Goal: Task Accomplishment & Management: Use online tool/utility

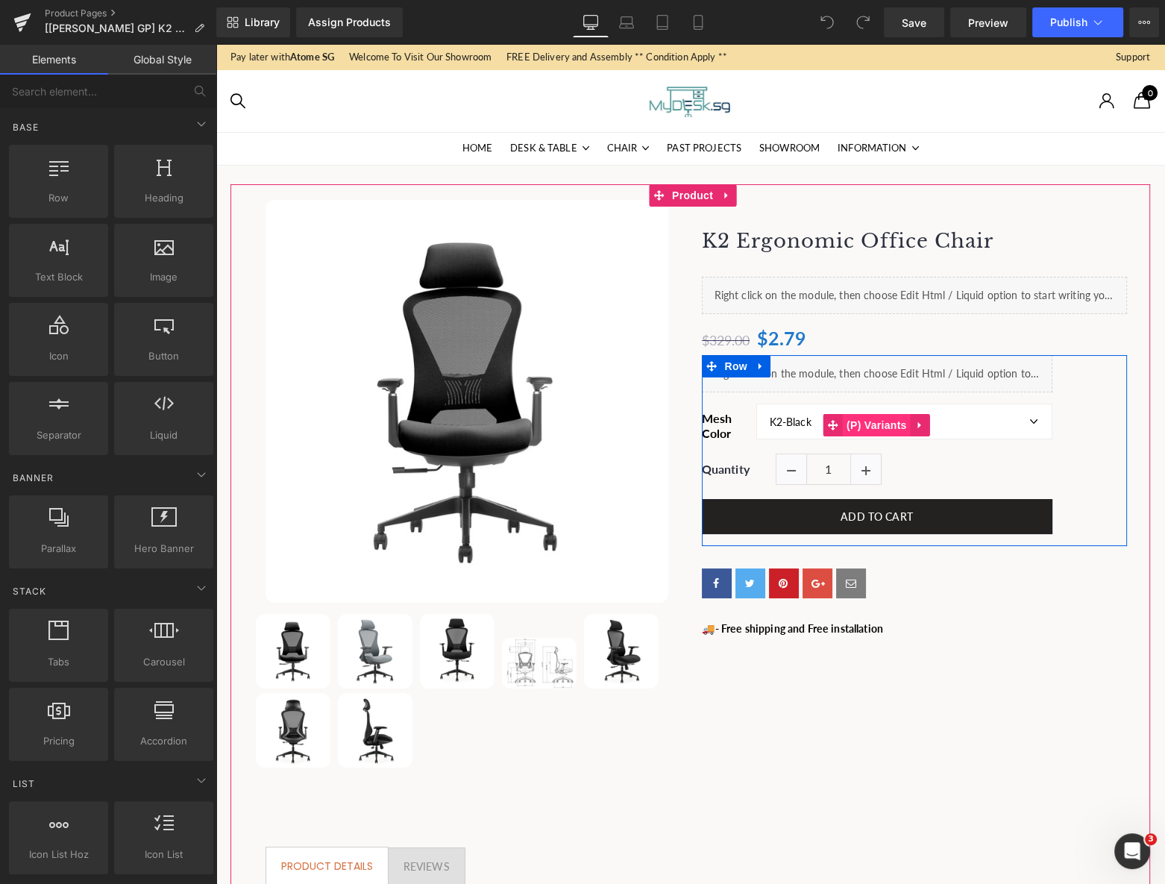
click at [868, 430] on span "(P) Variants" at bounding box center [877, 425] width 68 height 22
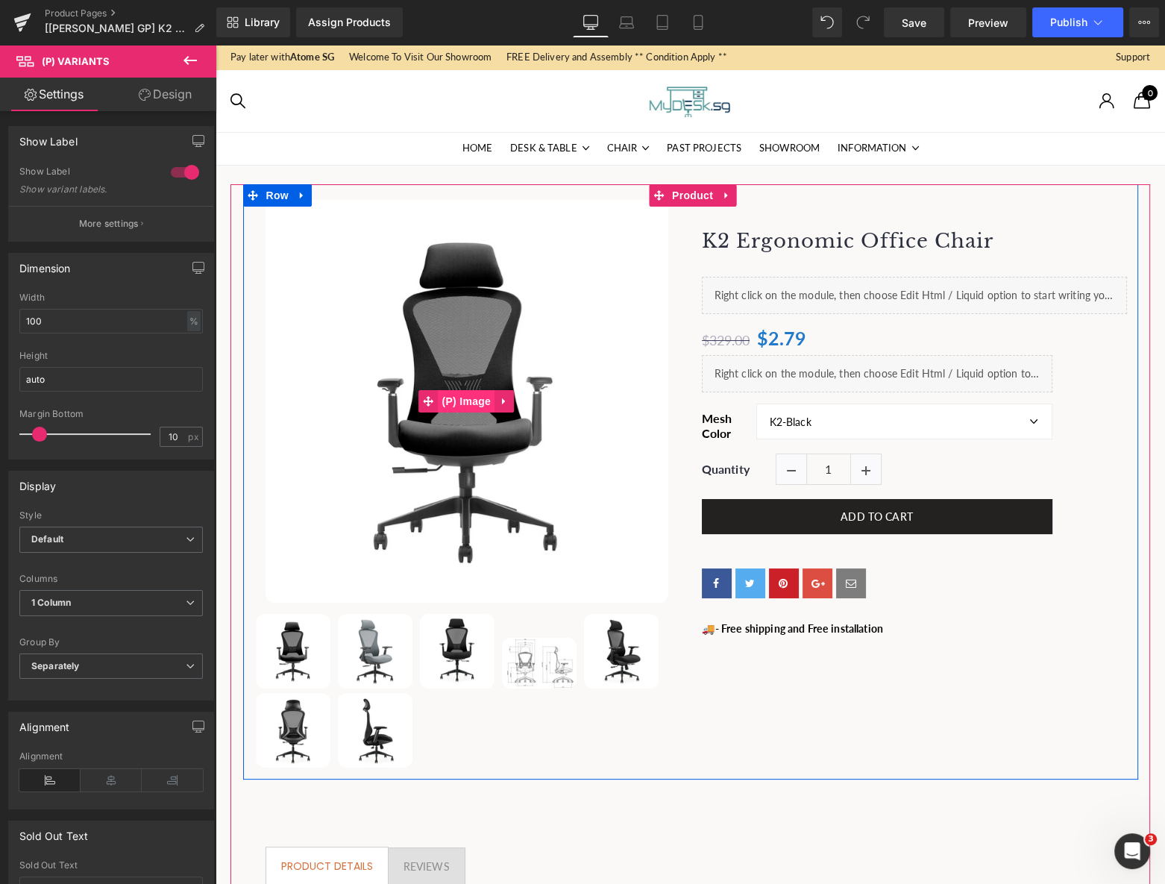
click at [463, 403] on span "(P) Image" at bounding box center [466, 401] width 57 height 22
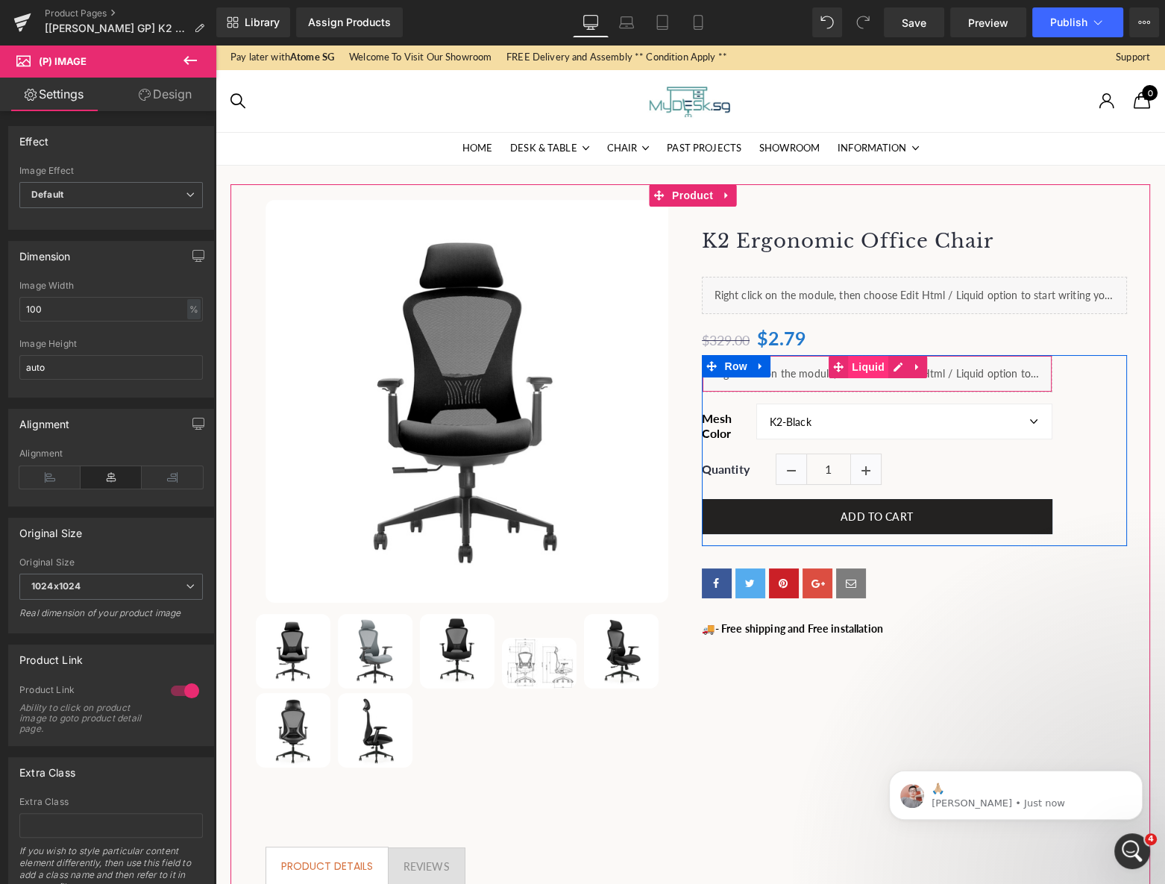
click at [866, 371] on span "Liquid" at bounding box center [868, 367] width 40 height 22
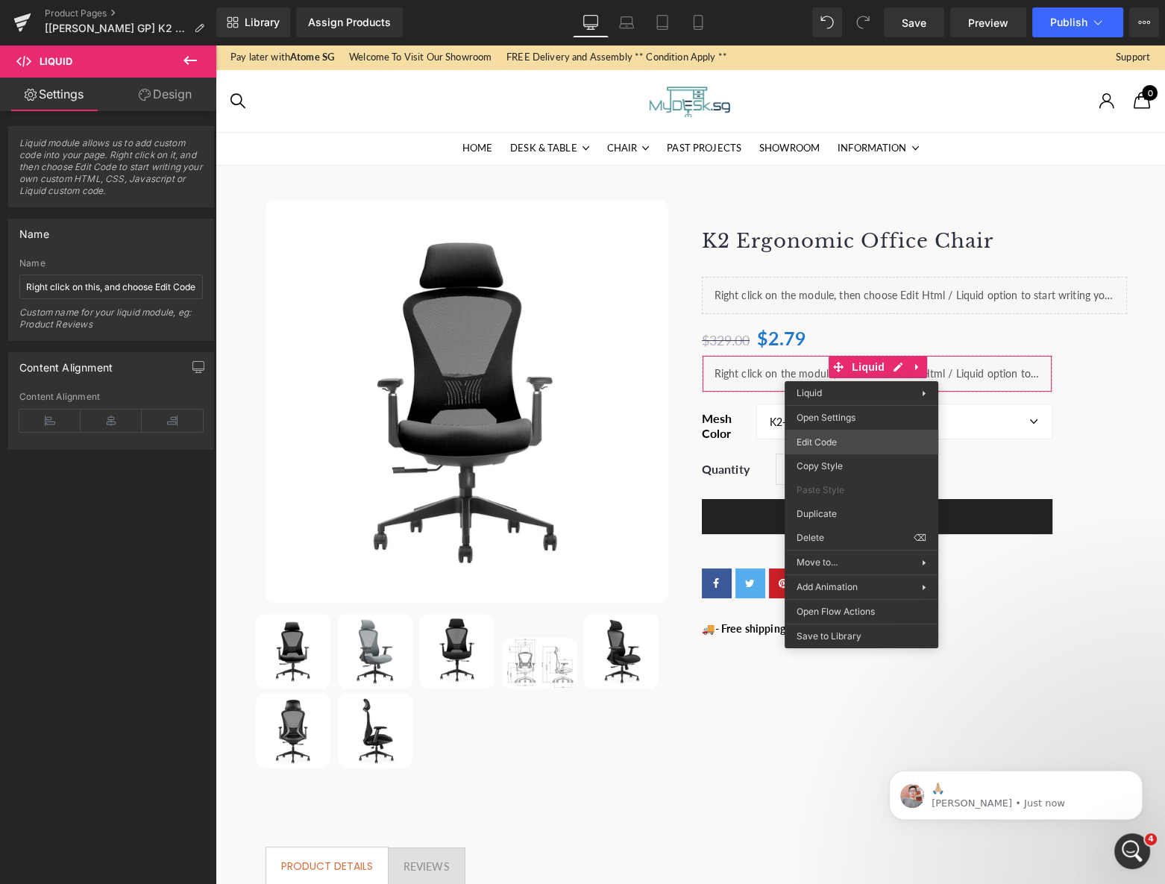
click at [835, 0] on div "Liquid You are previewing how the will restyle your page. You can not edit Elem…" at bounding box center [582, 0] width 1165 height 0
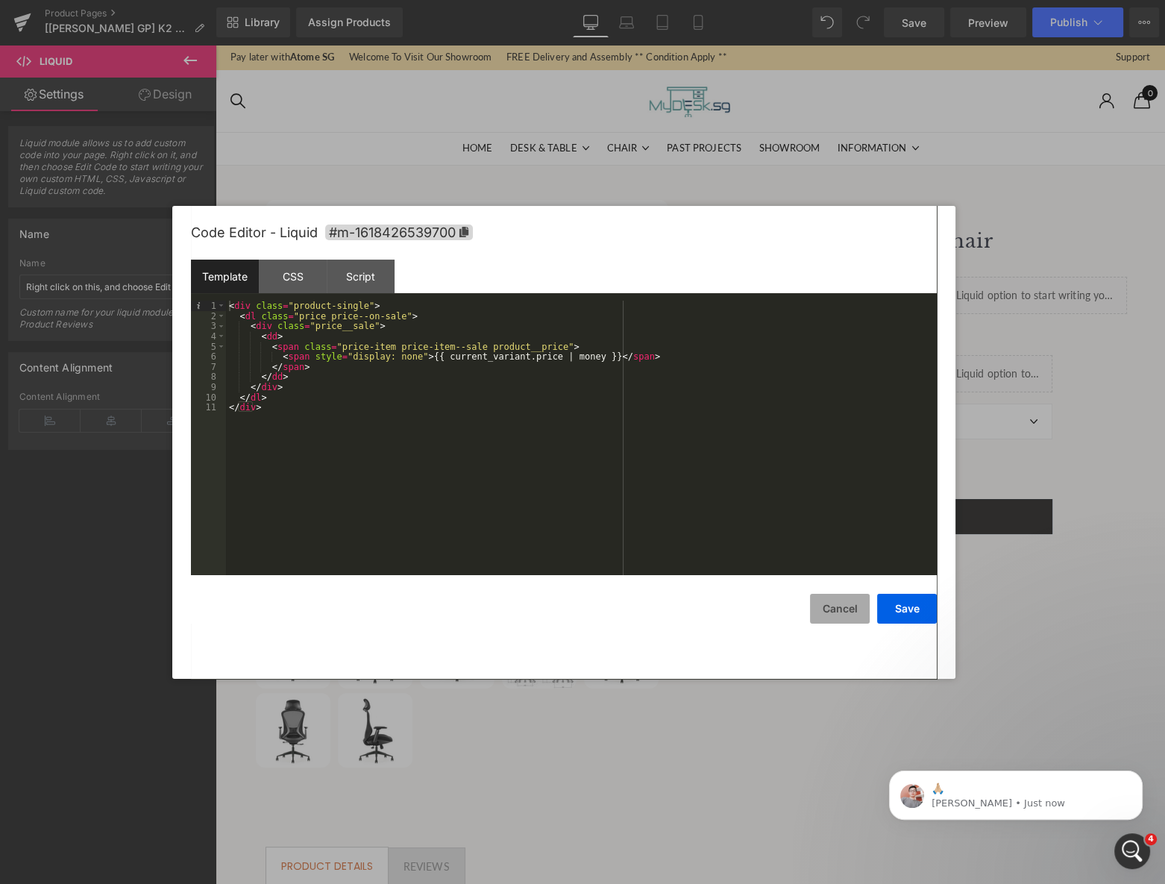
click at [838, 604] on button "Cancel" at bounding box center [840, 609] width 60 height 30
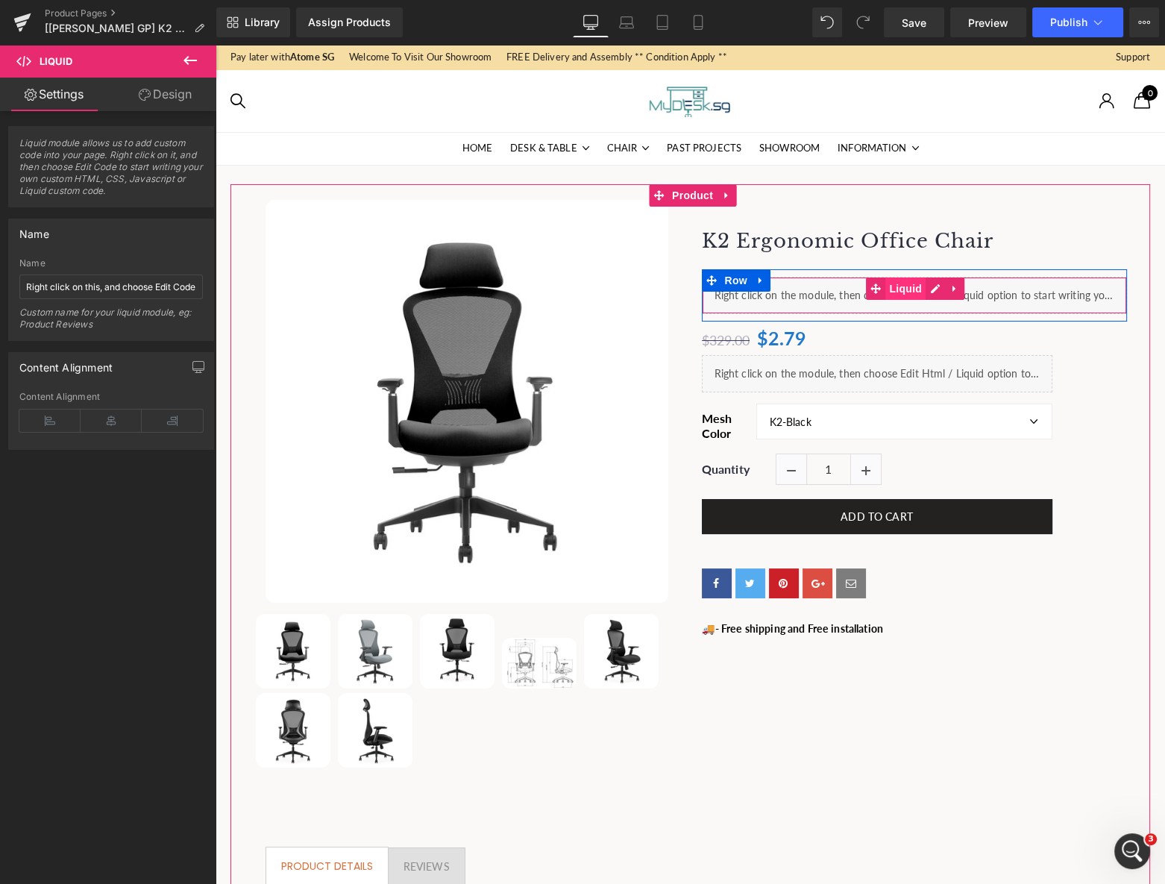
click at [900, 293] on span "Liquid" at bounding box center [905, 288] width 40 height 22
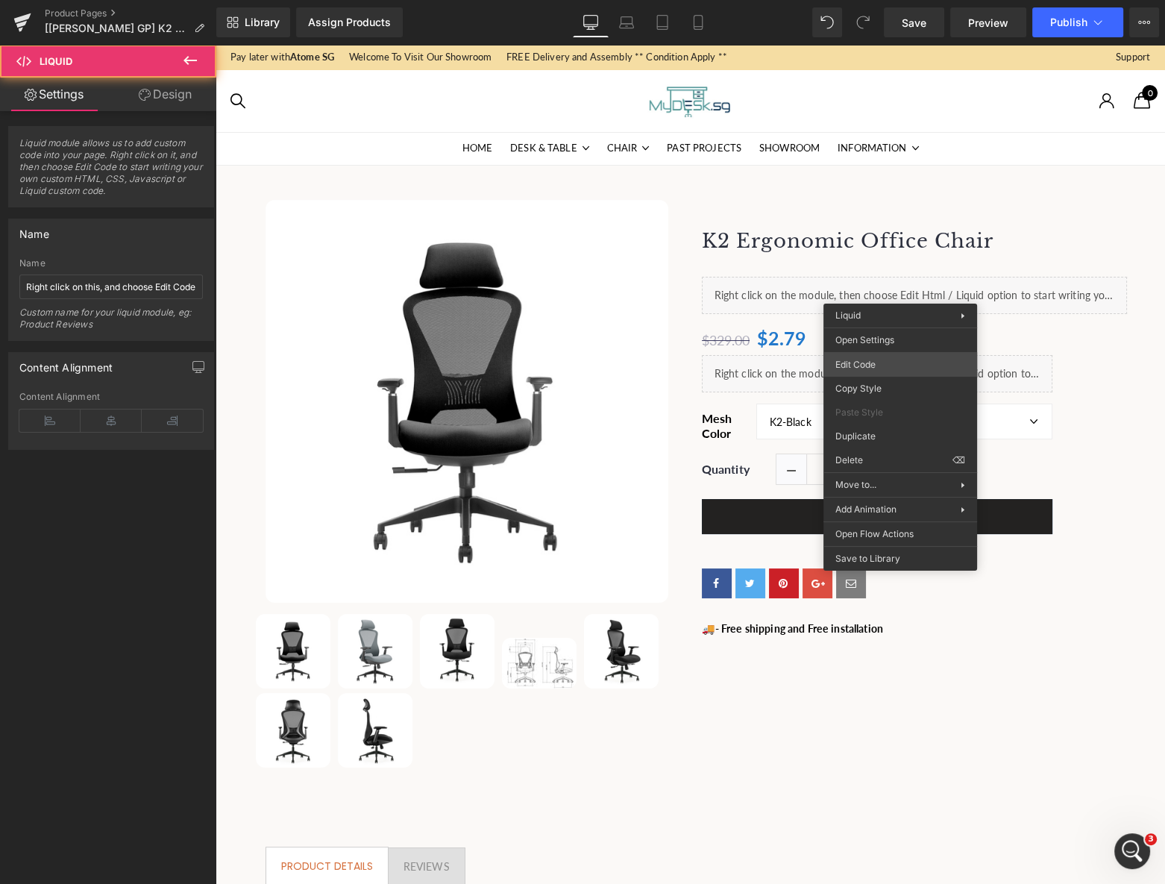
click at [868, 0] on div "Liquid You are previewing how the will restyle your page. You can not edit Elem…" at bounding box center [582, 0] width 1165 height 0
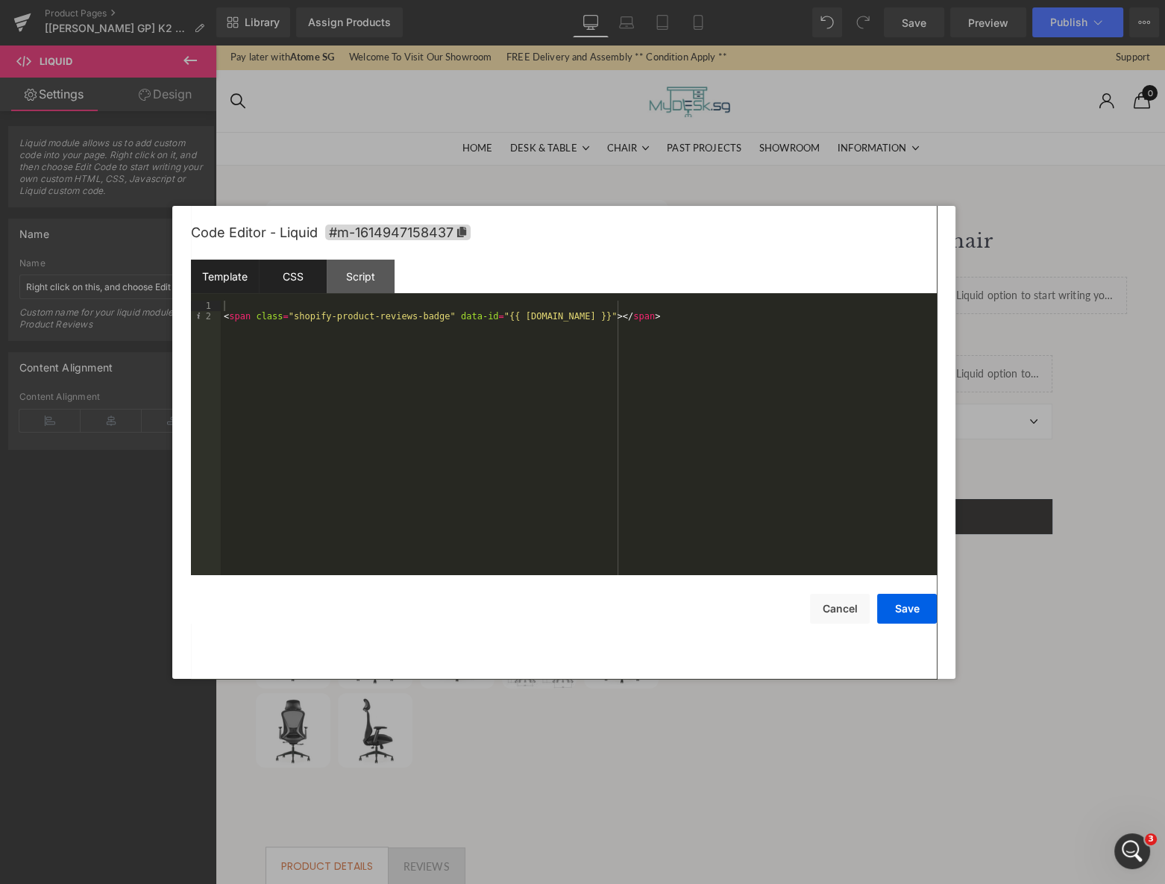
drag, startPoint x: 285, startPoint y: 268, endPoint x: 316, endPoint y: 266, distance: 31.4
click at [287, 267] on div "CSS" at bounding box center [293, 277] width 68 height 34
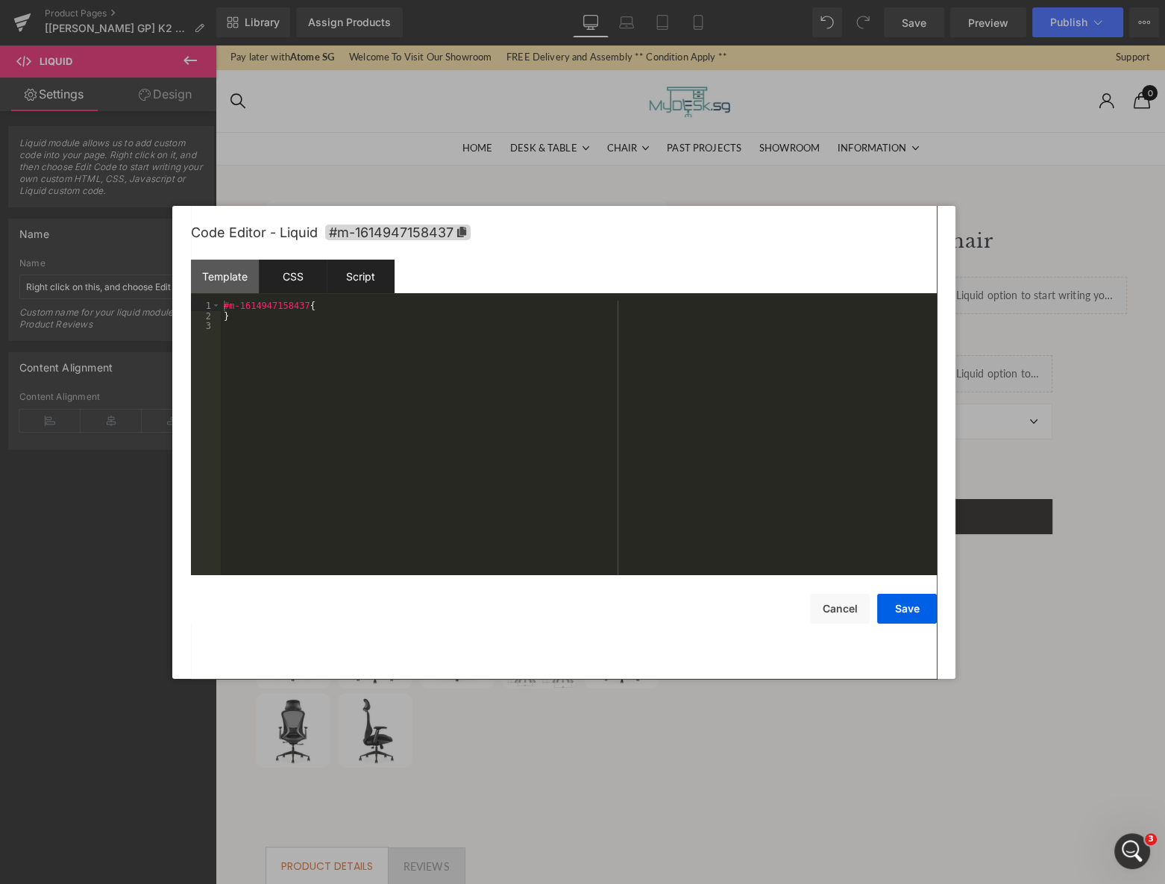
click at [370, 267] on div "Script" at bounding box center [361, 277] width 68 height 34
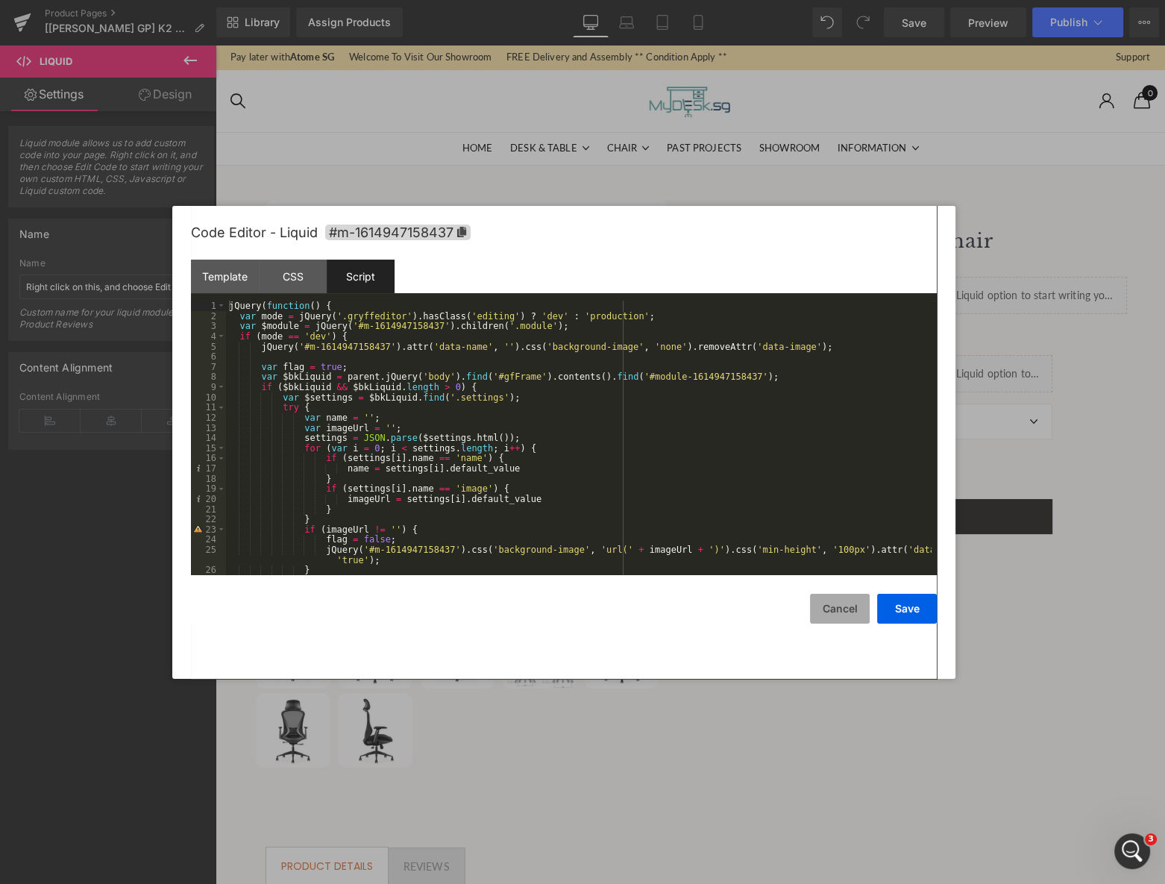
drag, startPoint x: 844, startPoint y: 609, endPoint x: 451, endPoint y: 548, distance: 397.8
click at [844, 609] on button "Cancel" at bounding box center [840, 609] width 60 height 30
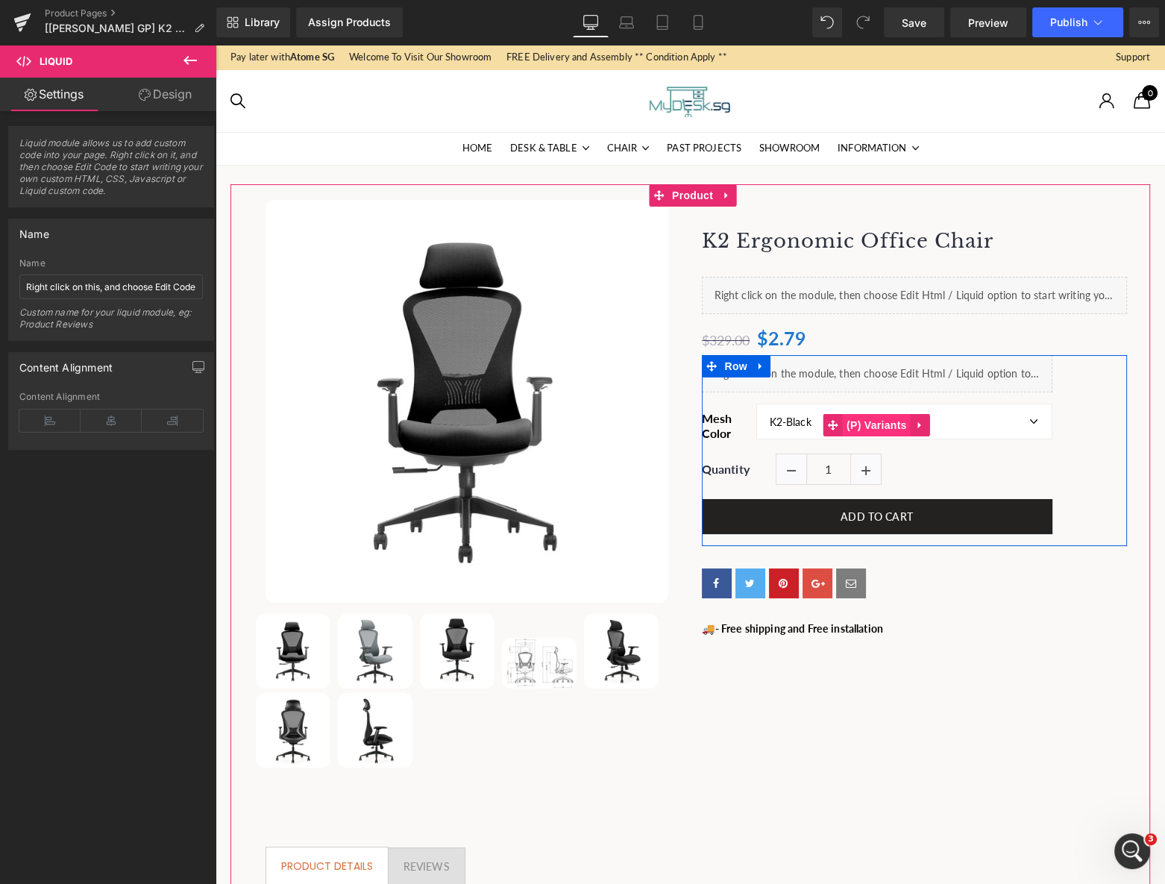
click at [872, 429] on span "(P) Variants" at bounding box center [877, 425] width 68 height 22
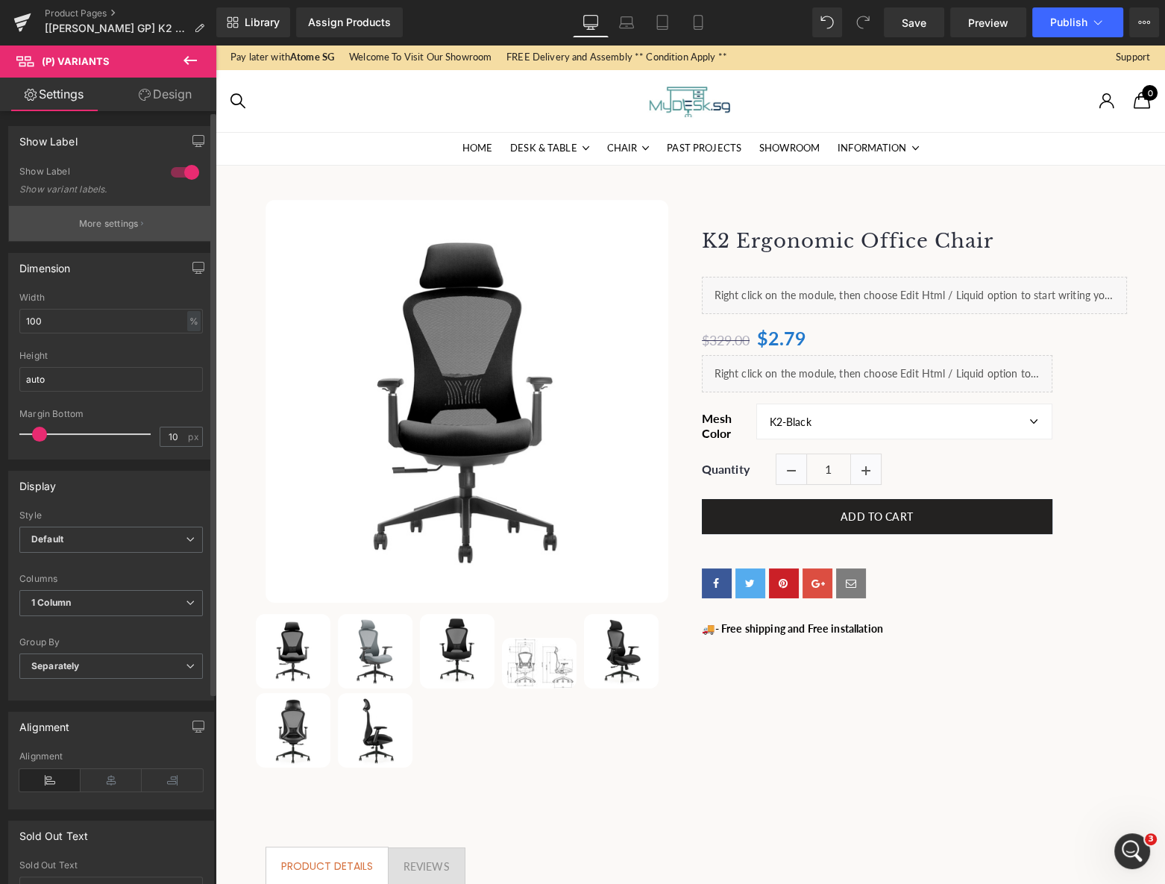
click at [113, 225] on p "More settings" at bounding box center [109, 223] width 60 height 13
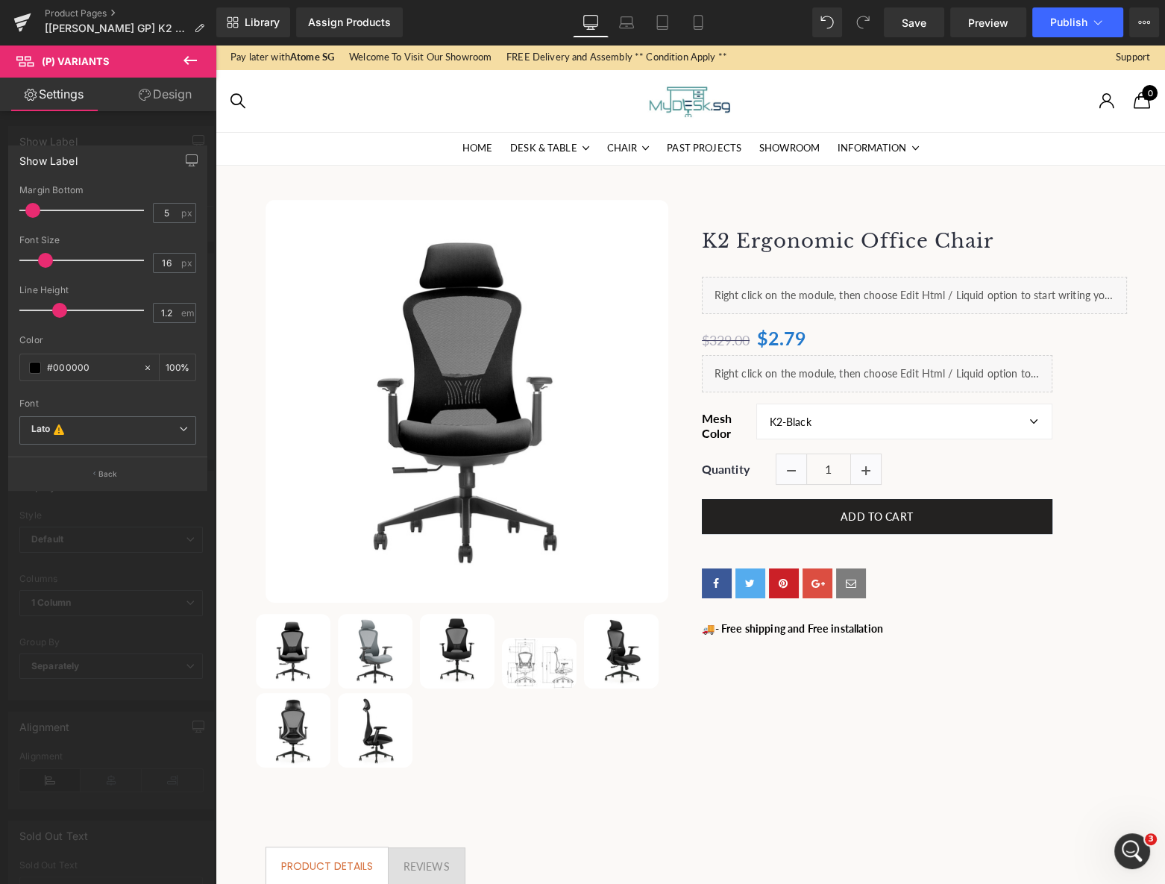
click at [104, 477] on p "Back" at bounding box center [107, 473] width 19 height 11
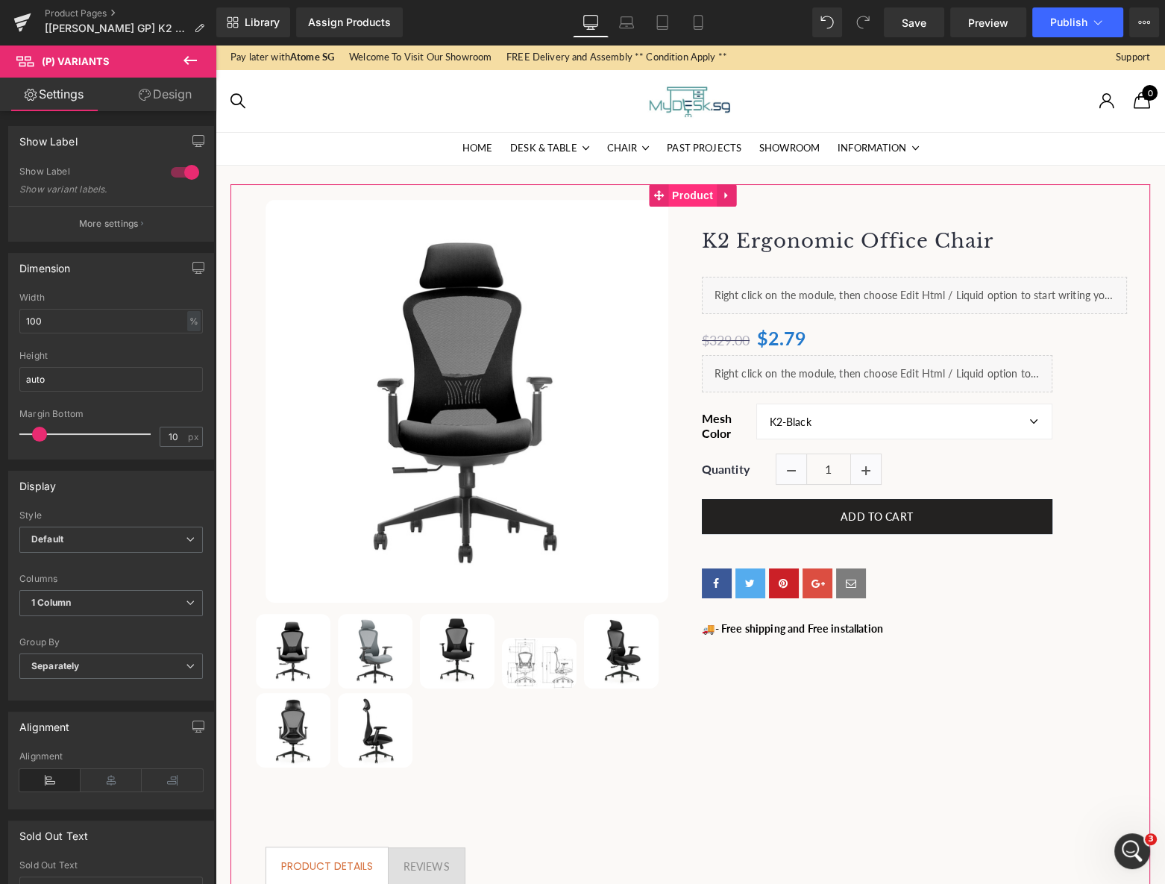
click at [695, 194] on span "Product" at bounding box center [692, 195] width 48 height 22
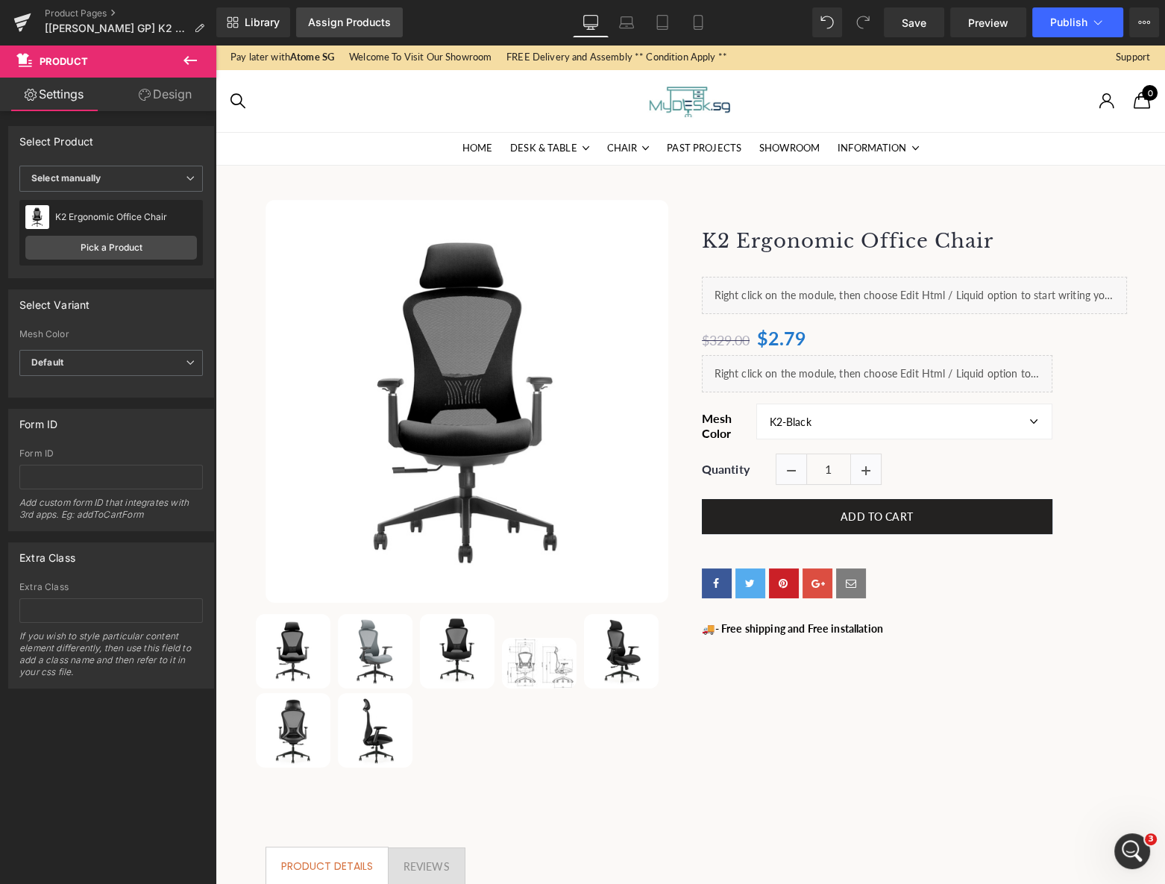
click at [349, 26] on div "Assign Products" at bounding box center [349, 22] width 83 height 12
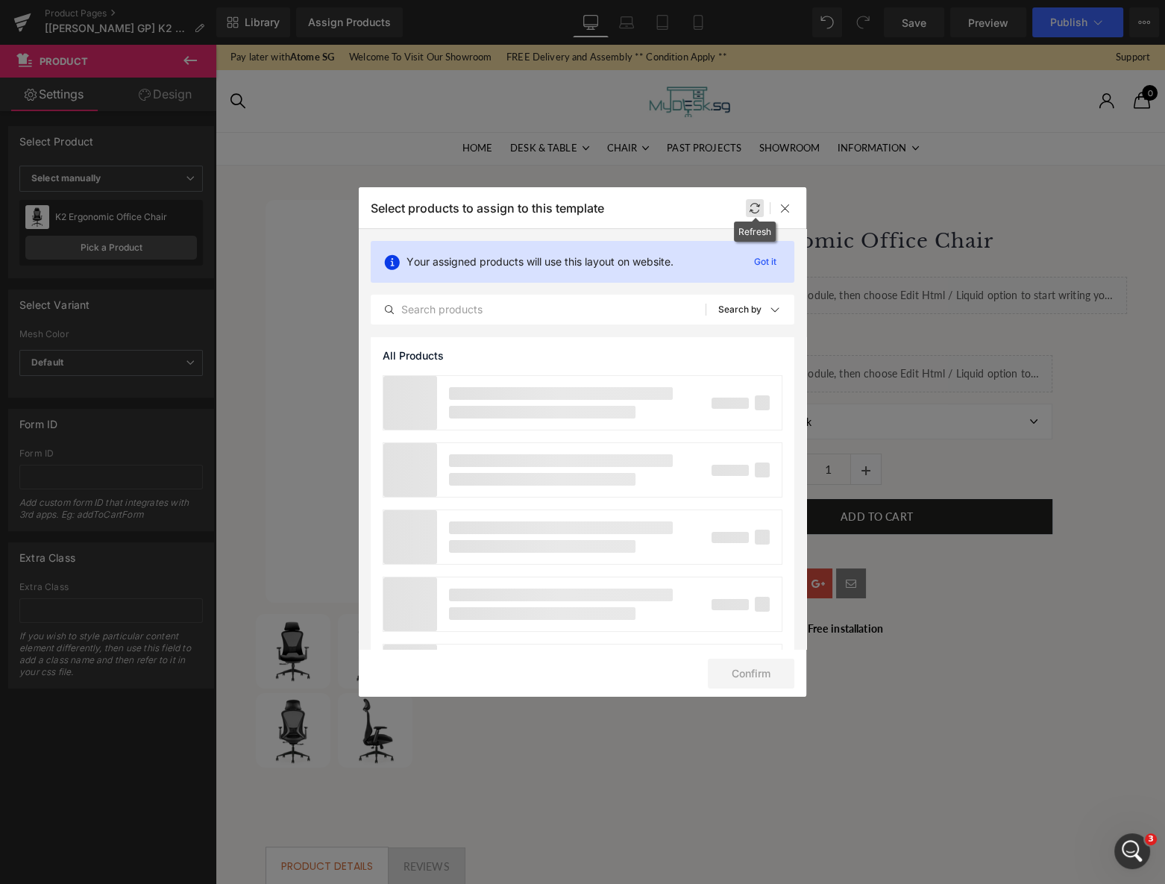
click at [753, 209] on icon at bounding box center [755, 208] width 12 height 12
click at [756, 216] on div "Select products to assign to this template" at bounding box center [583, 207] width 448 height 41
click at [756, 210] on icon at bounding box center [755, 208] width 12 height 12
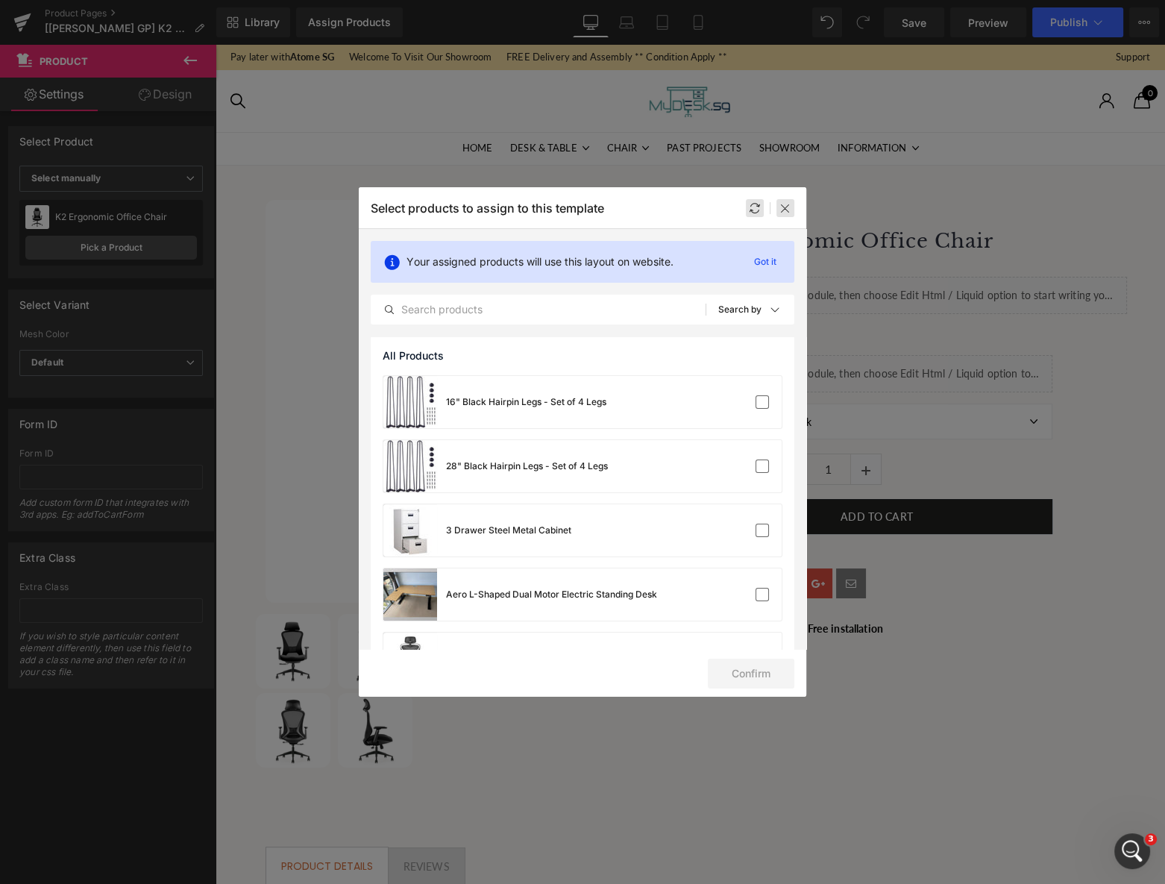
click at [785, 209] on icon at bounding box center [785, 208] width 12 height 12
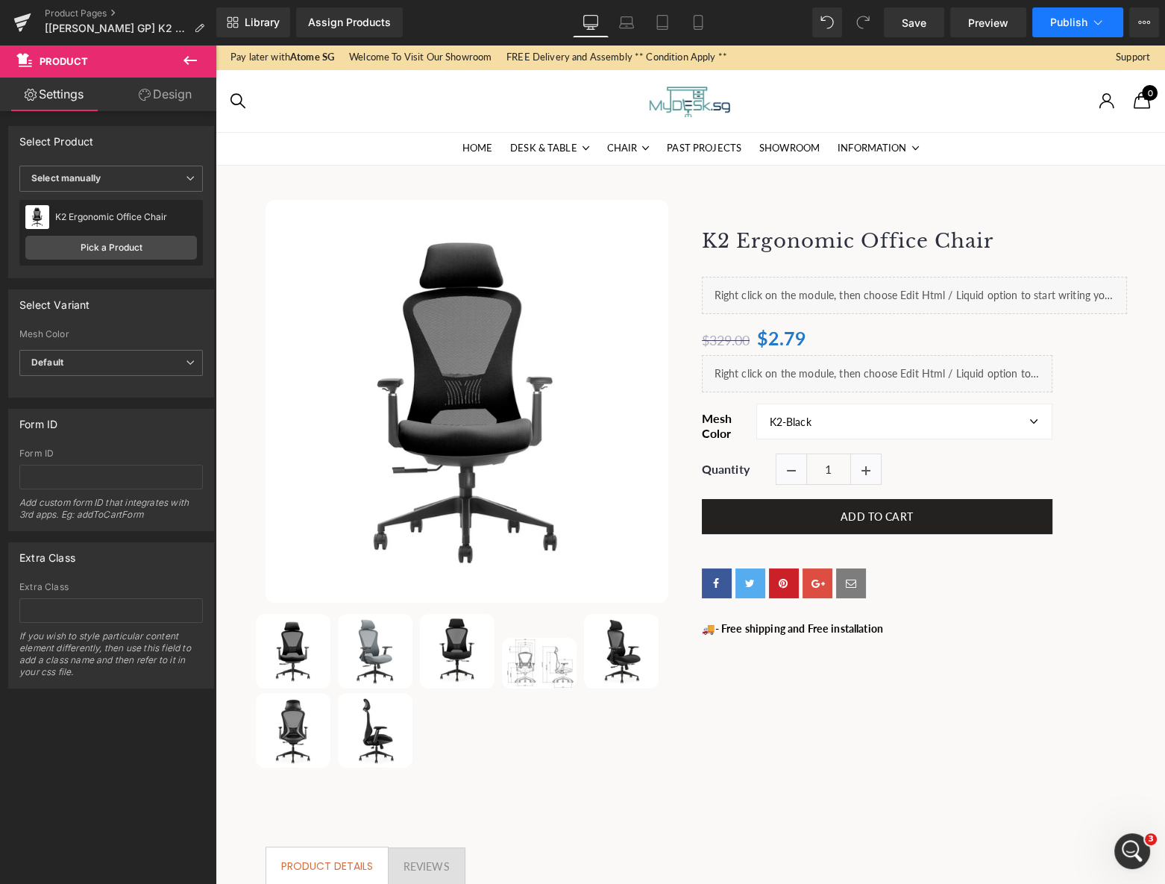
click at [1069, 28] on button "Publish" at bounding box center [1077, 22] width 91 height 30
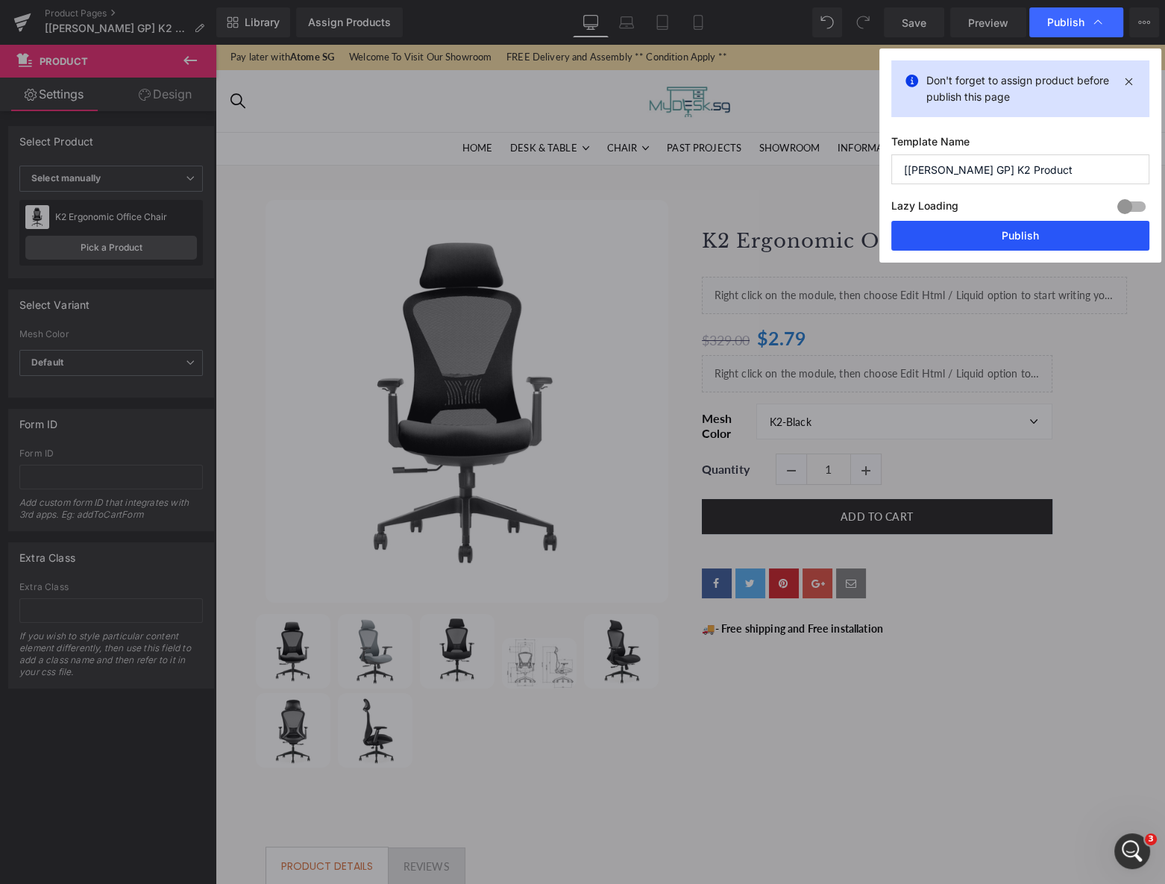
drag, startPoint x: 1014, startPoint y: 239, endPoint x: 574, endPoint y: 47, distance: 479.6
click at [1014, 239] on button "Publish" at bounding box center [1020, 236] width 258 height 30
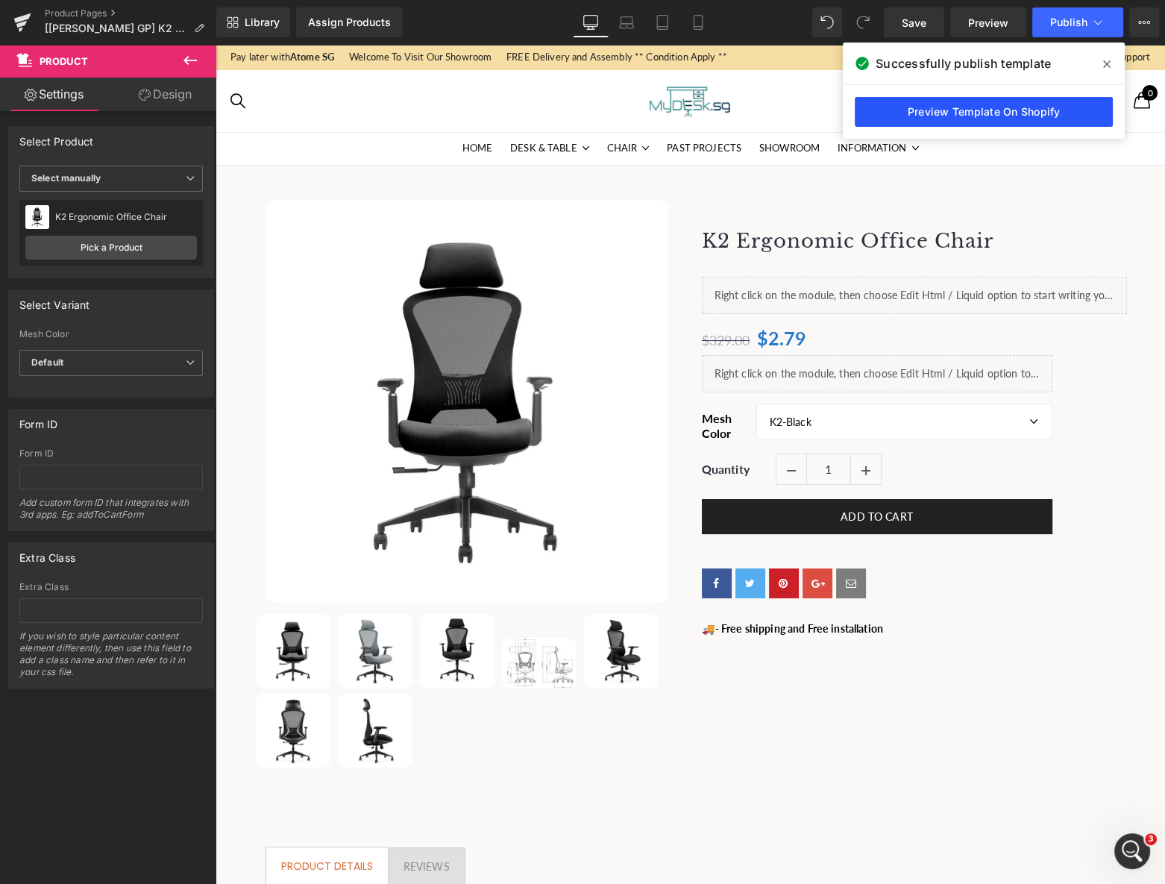
click at [938, 113] on link "Preview Template On Shopify" at bounding box center [984, 112] width 258 height 30
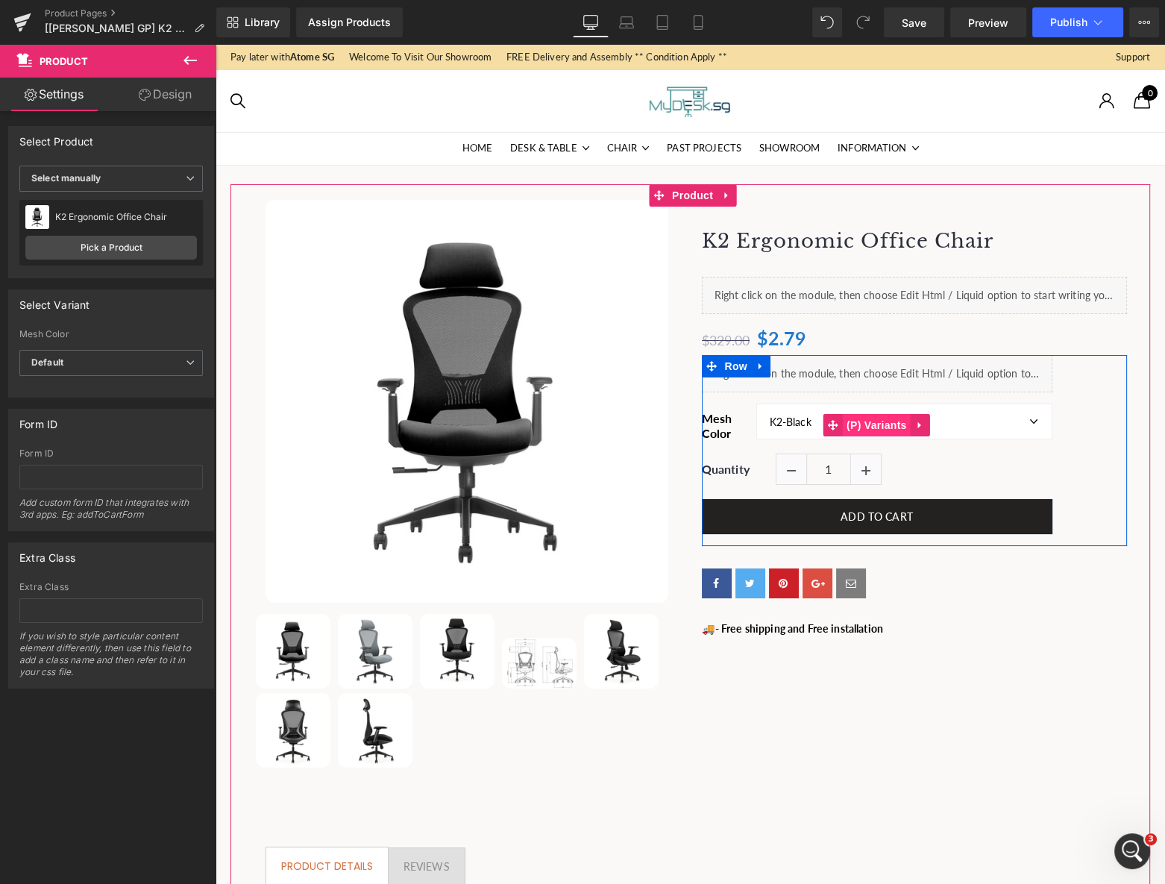
click at [863, 427] on span "(P) Variants" at bounding box center [877, 425] width 68 height 22
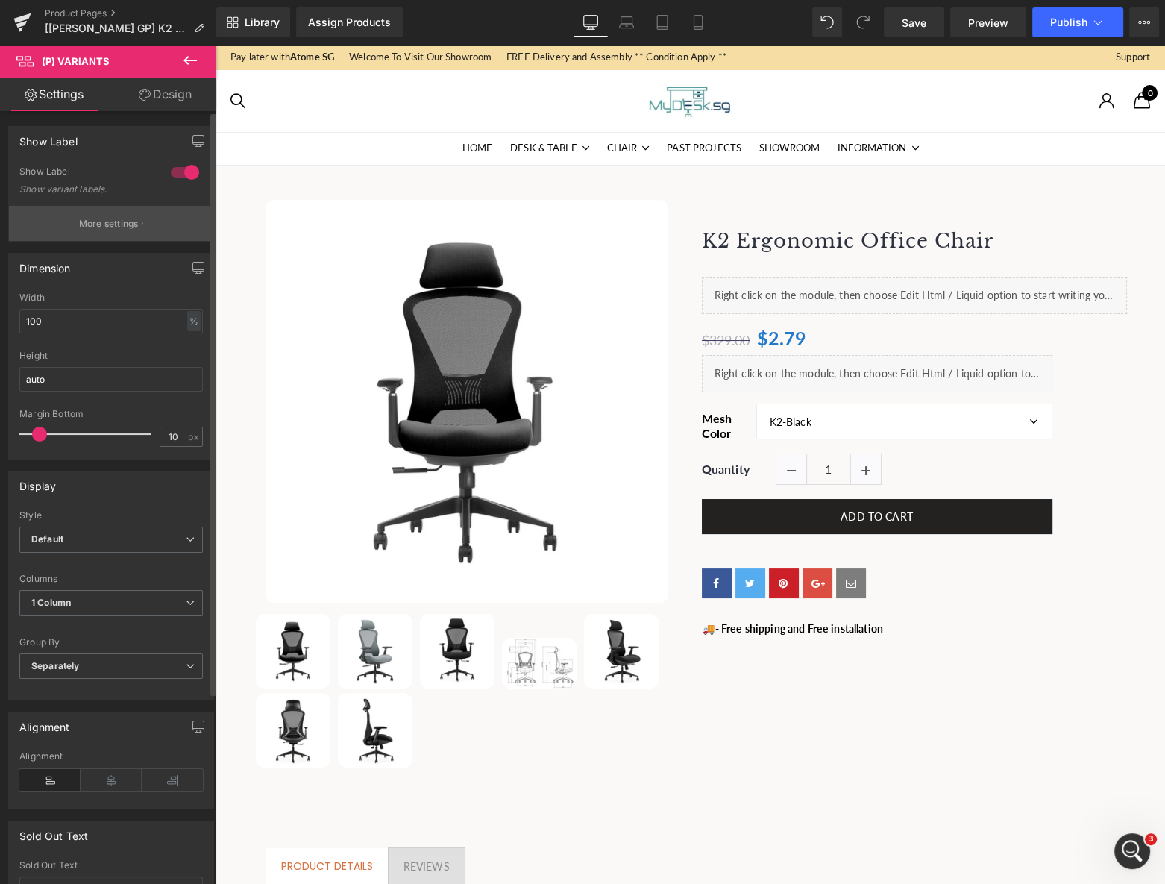
click at [96, 219] on p "More settings" at bounding box center [109, 223] width 60 height 13
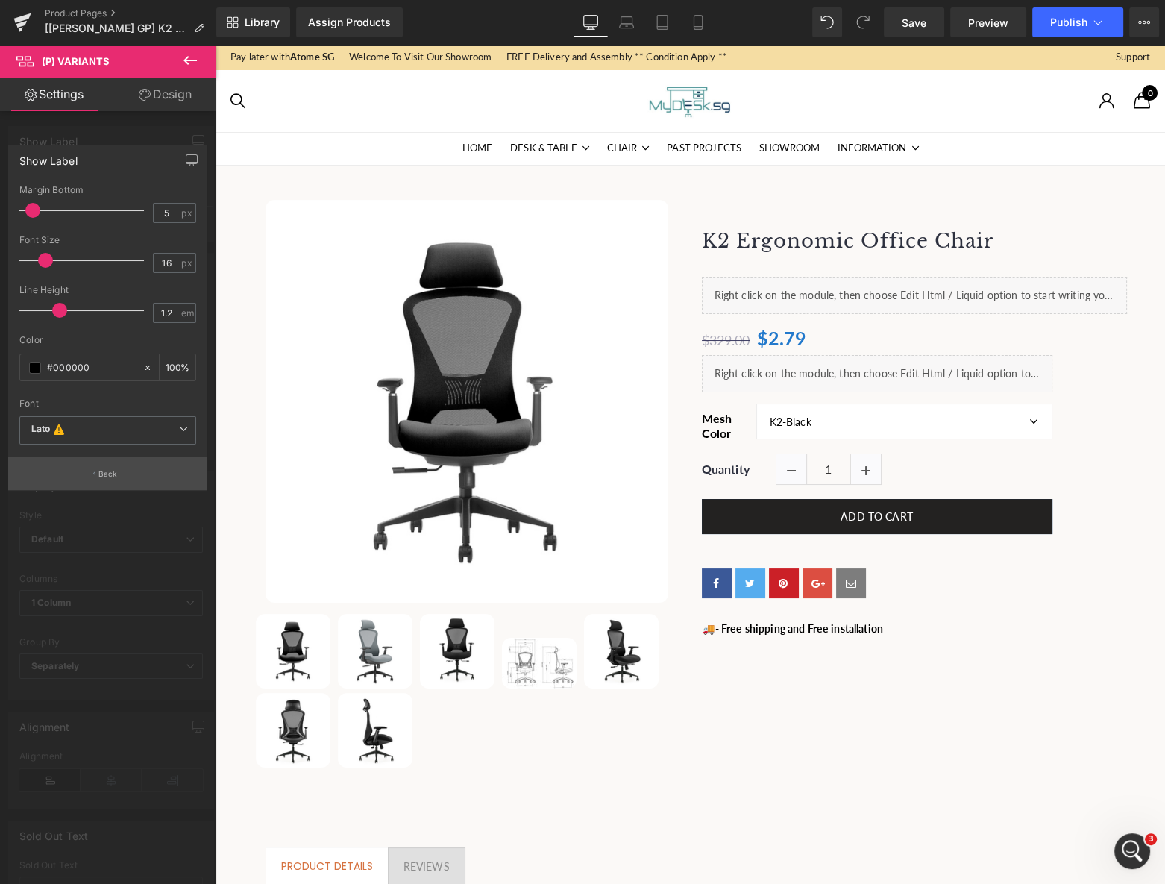
click at [104, 468] on p "Back" at bounding box center [107, 473] width 19 height 11
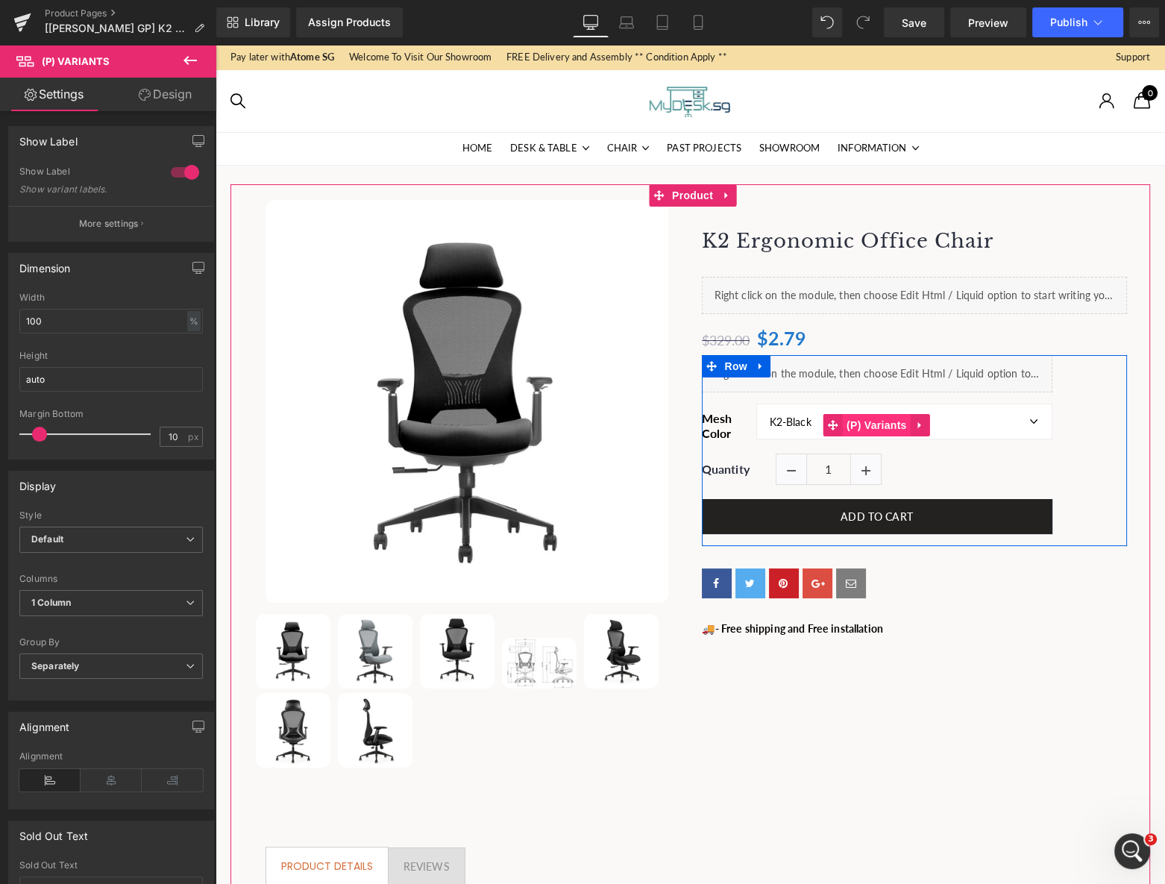
click at [867, 428] on span "(P) Variants" at bounding box center [877, 425] width 68 height 22
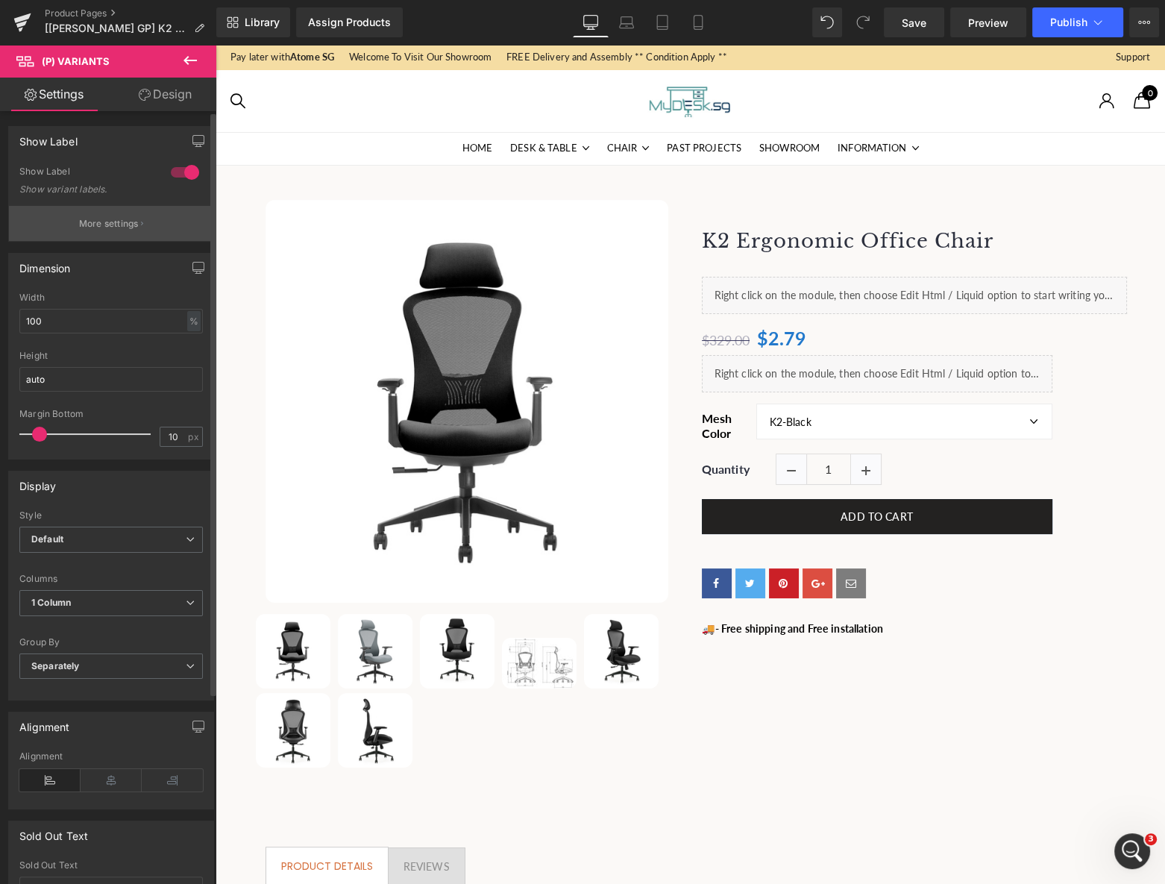
click at [74, 215] on button "More settings" at bounding box center [111, 223] width 204 height 35
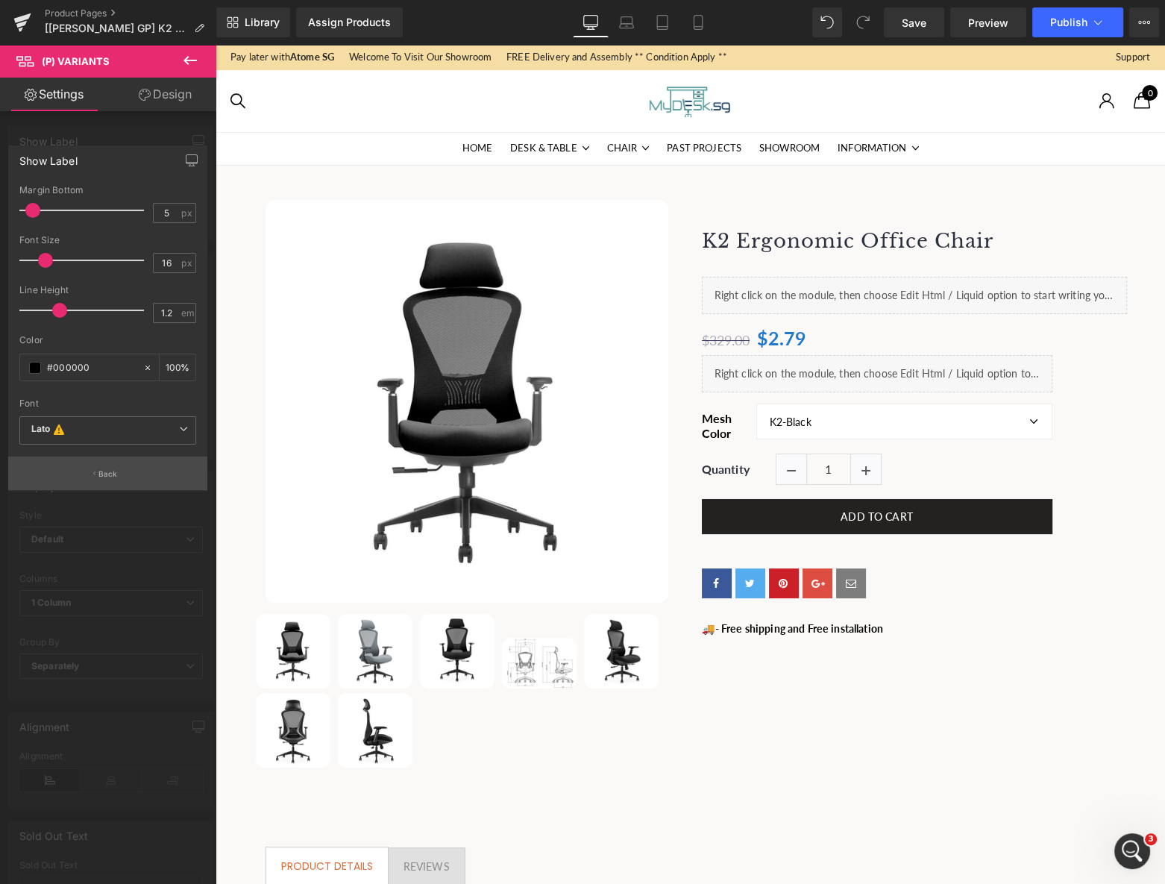
click at [94, 473] on icon "button" at bounding box center [94, 473] width 2 height 7
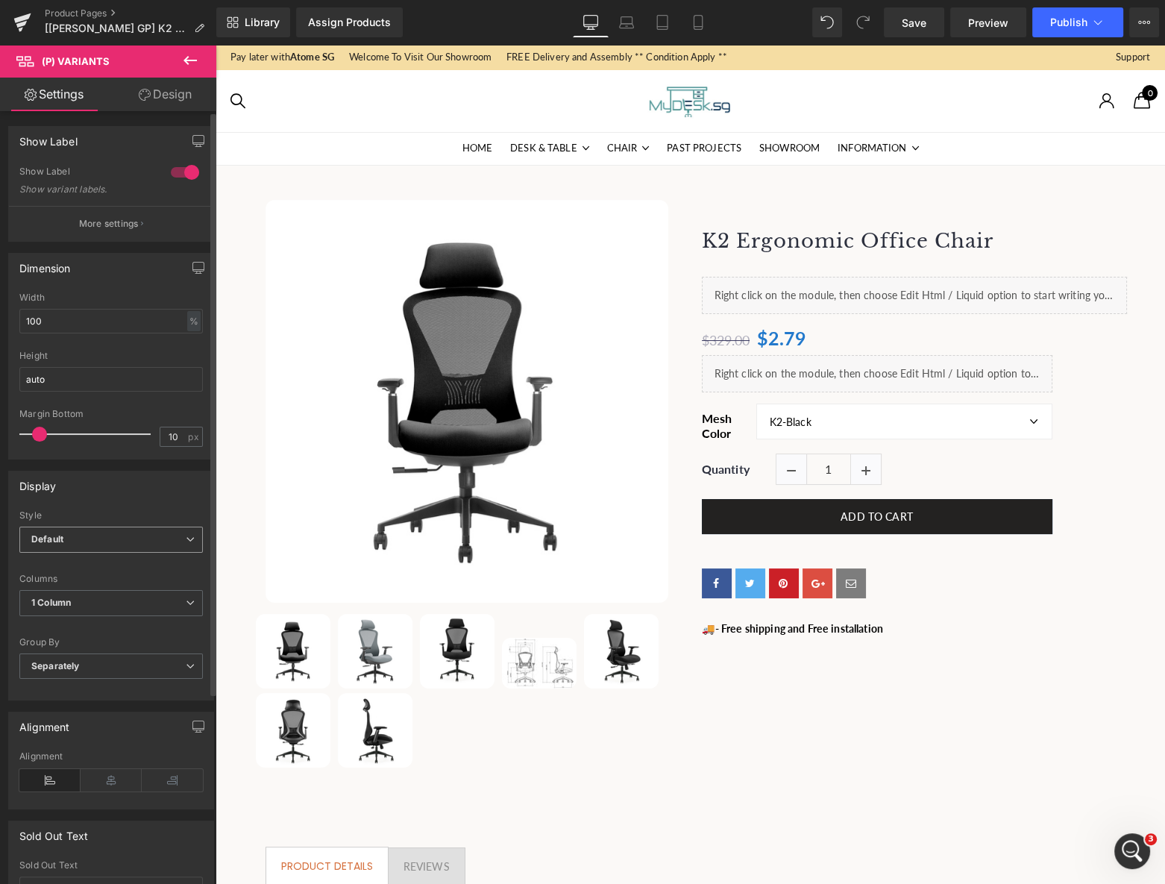
click at [94, 537] on span "Default" at bounding box center [110, 540] width 183 height 26
click at [94, 537] on span "Default" at bounding box center [108, 540] width 178 height 26
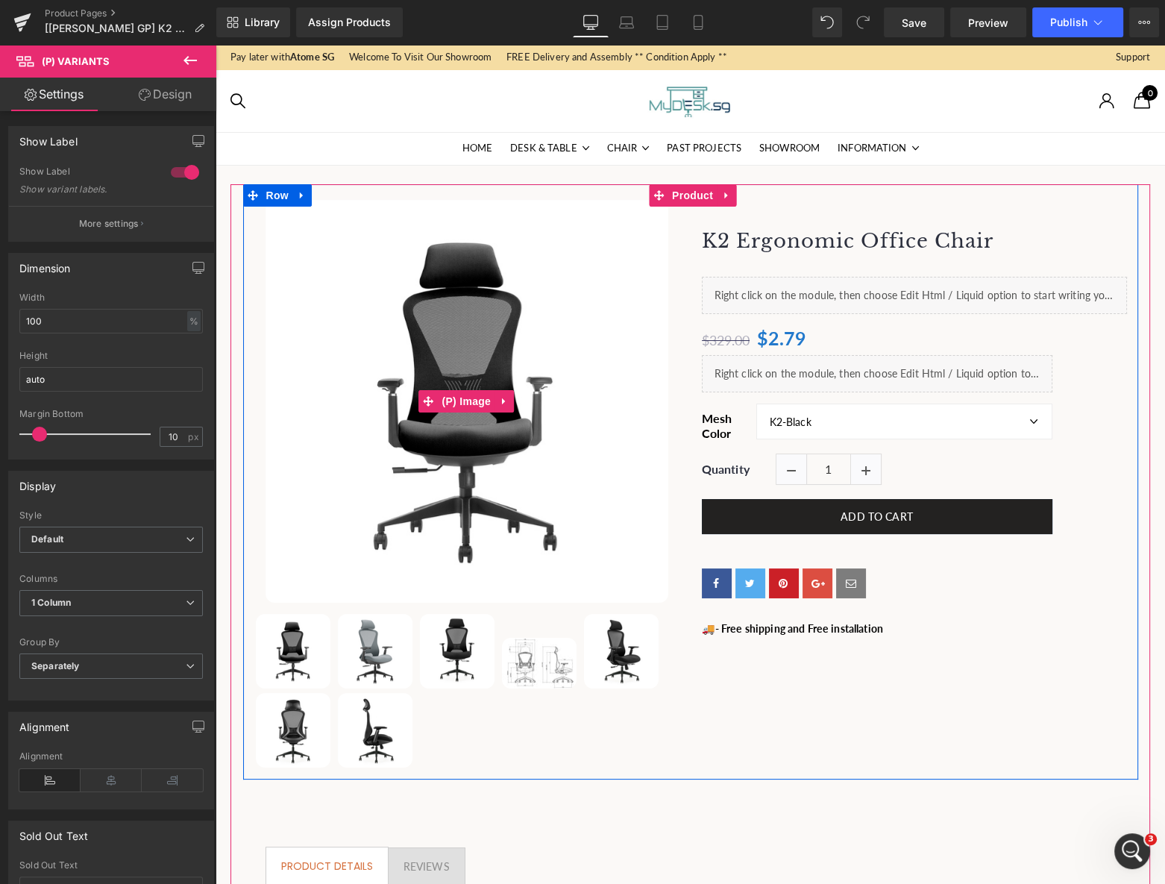
scroll to position [180, 0]
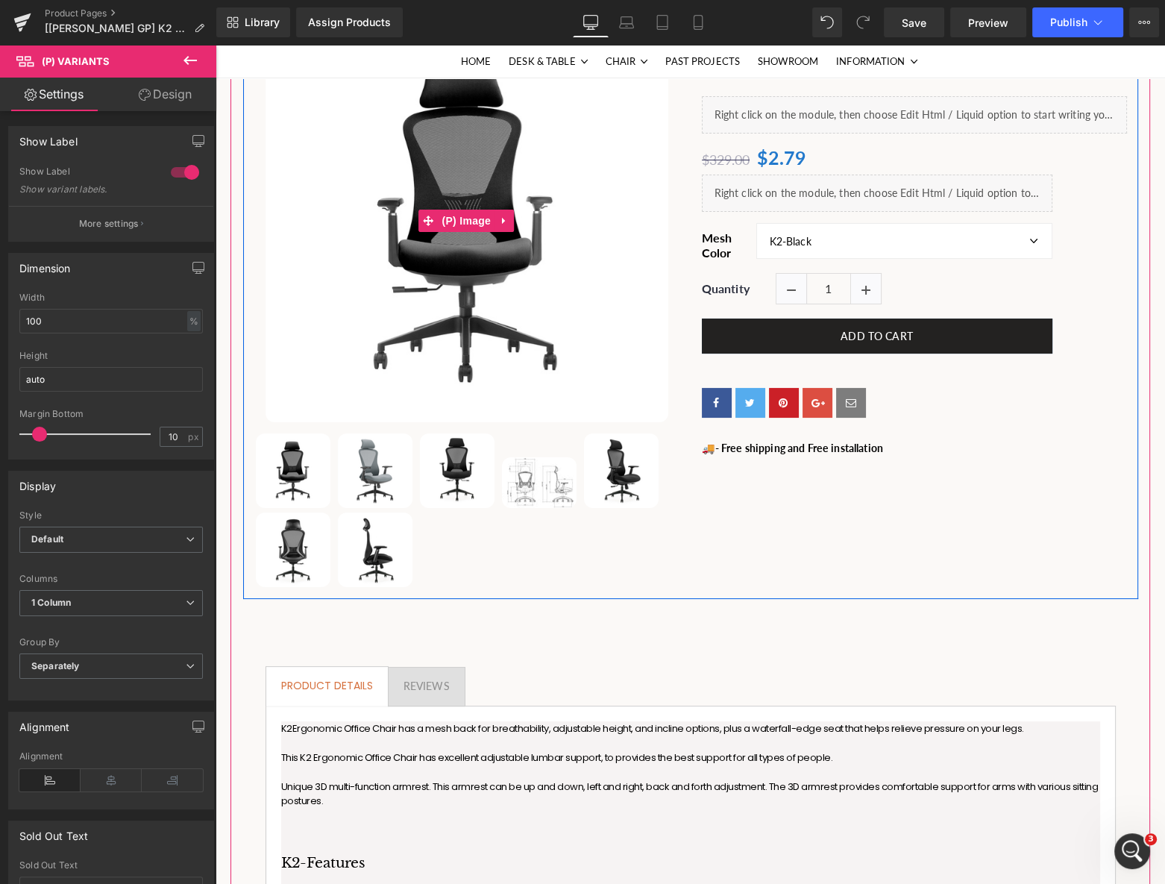
drag, startPoint x: 461, startPoint y: 216, endPoint x: 274, endPoint y: 308, distance: 208.8
click at [461, 216] on span "(P) Image" at bounding box center [466, 221] width 57 height 22
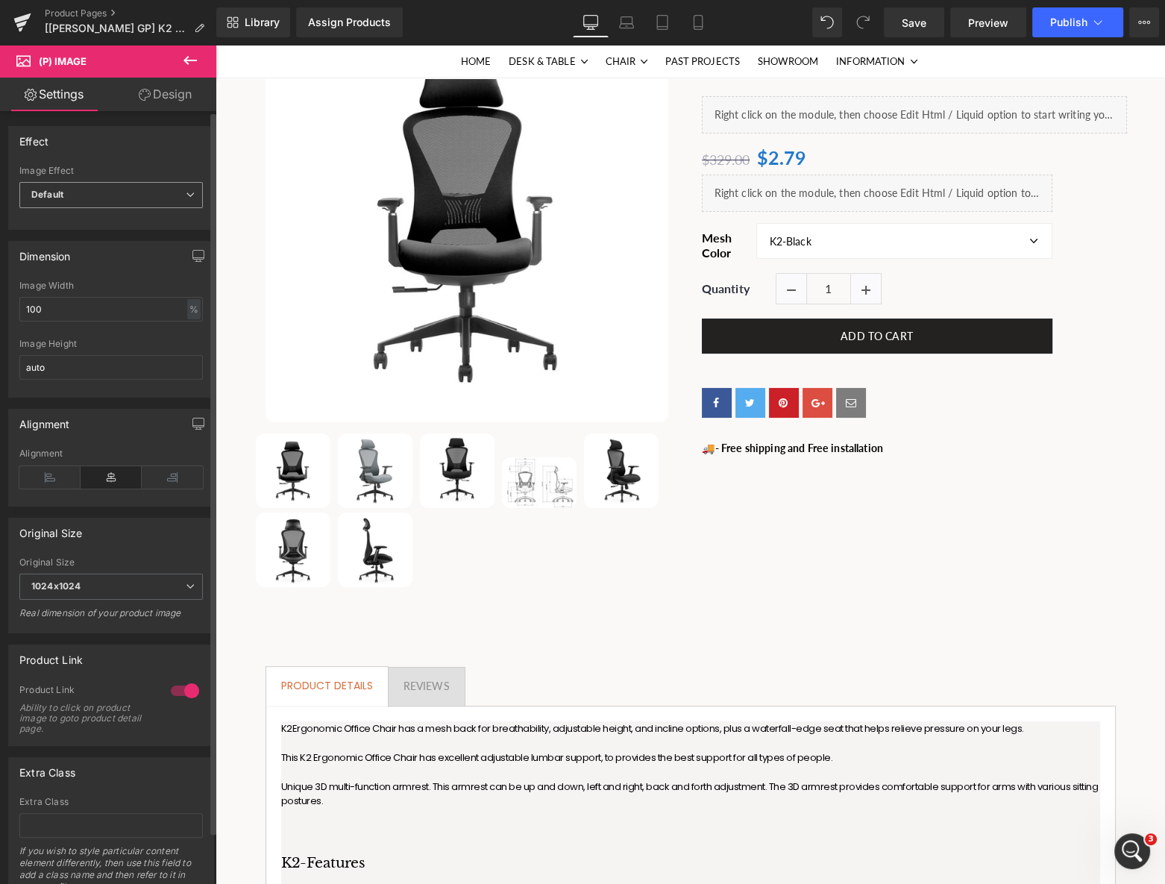
click at [123, 197] on span "Default" at bounding box center [110, 195] width 183 height 26
click at [123, 197] on span "Default" at bounding box center [108, 195] width 178 height 26
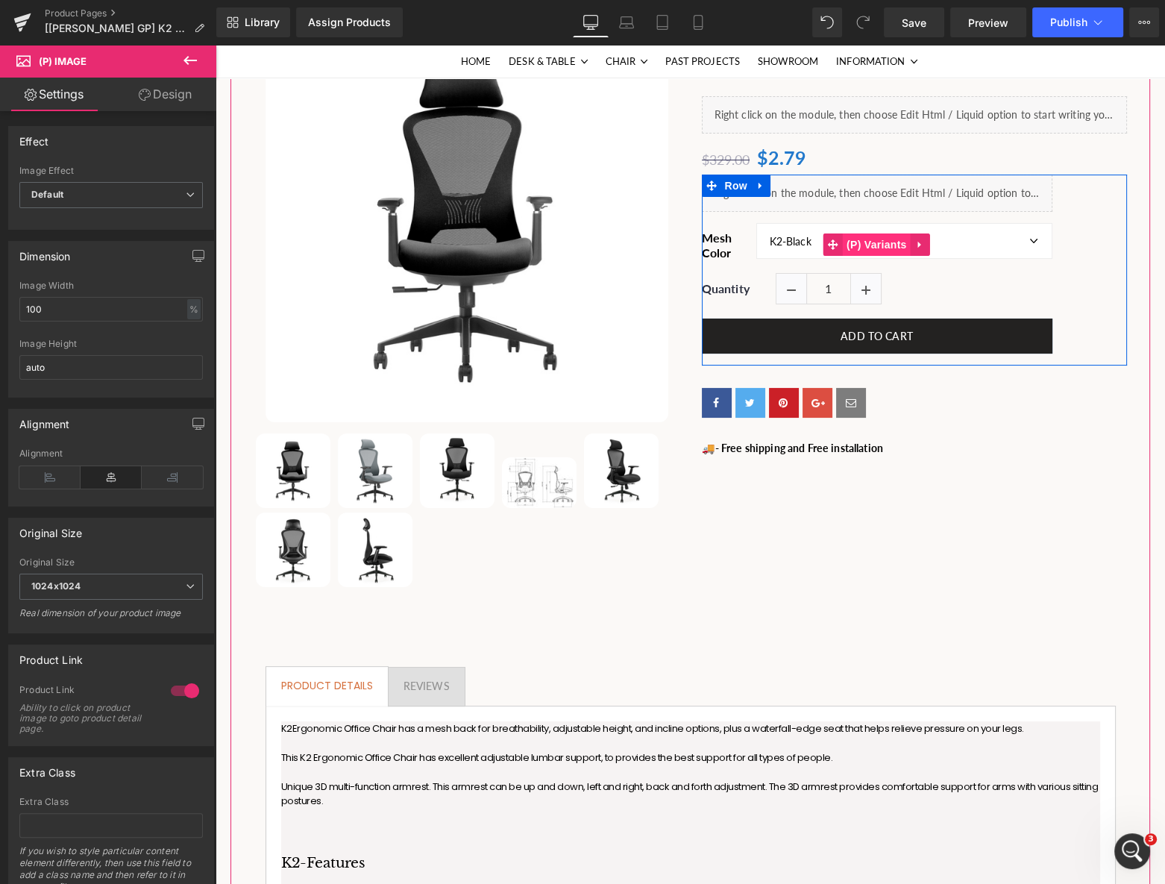
click at [881, 242] on span "(P) Variants" at bounding box center [877, 244] width 68 height 22
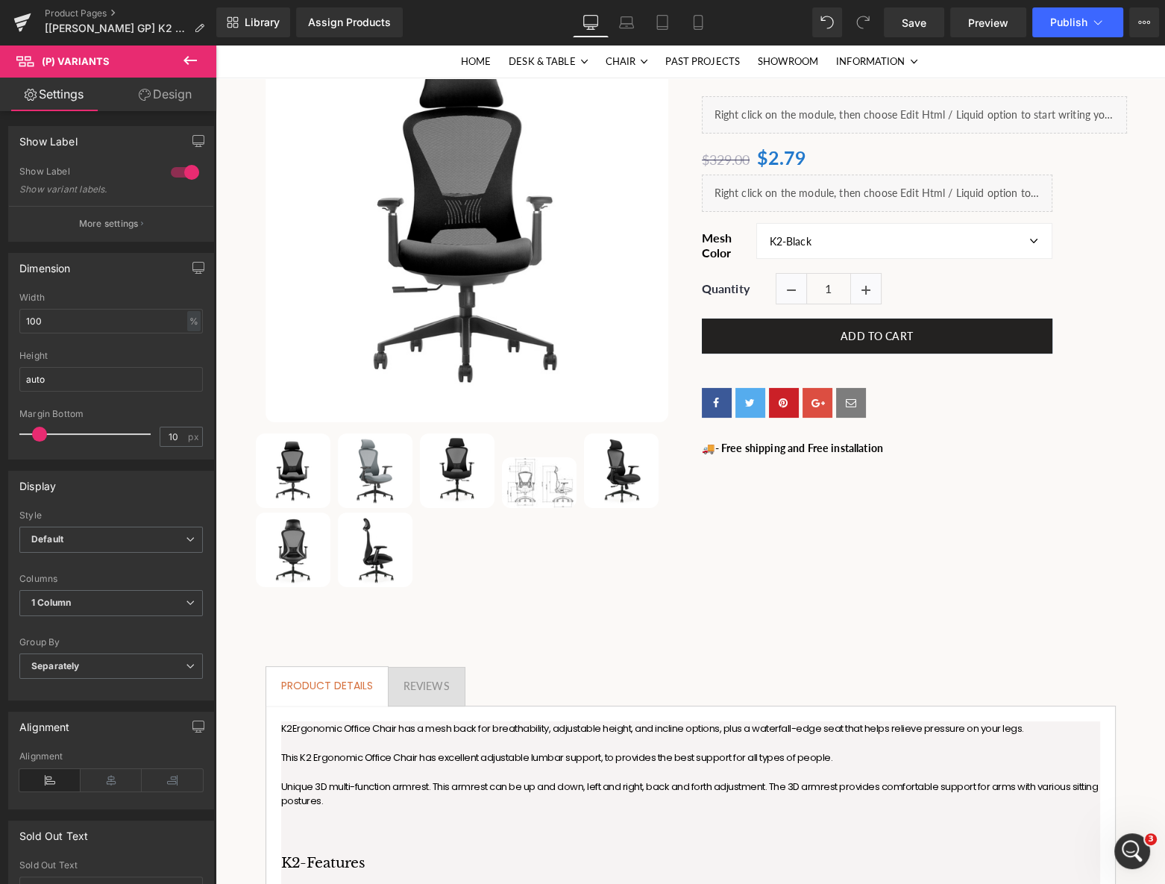
click at [178, 63] on button at bounding box center [190, 61] width 52 height 33
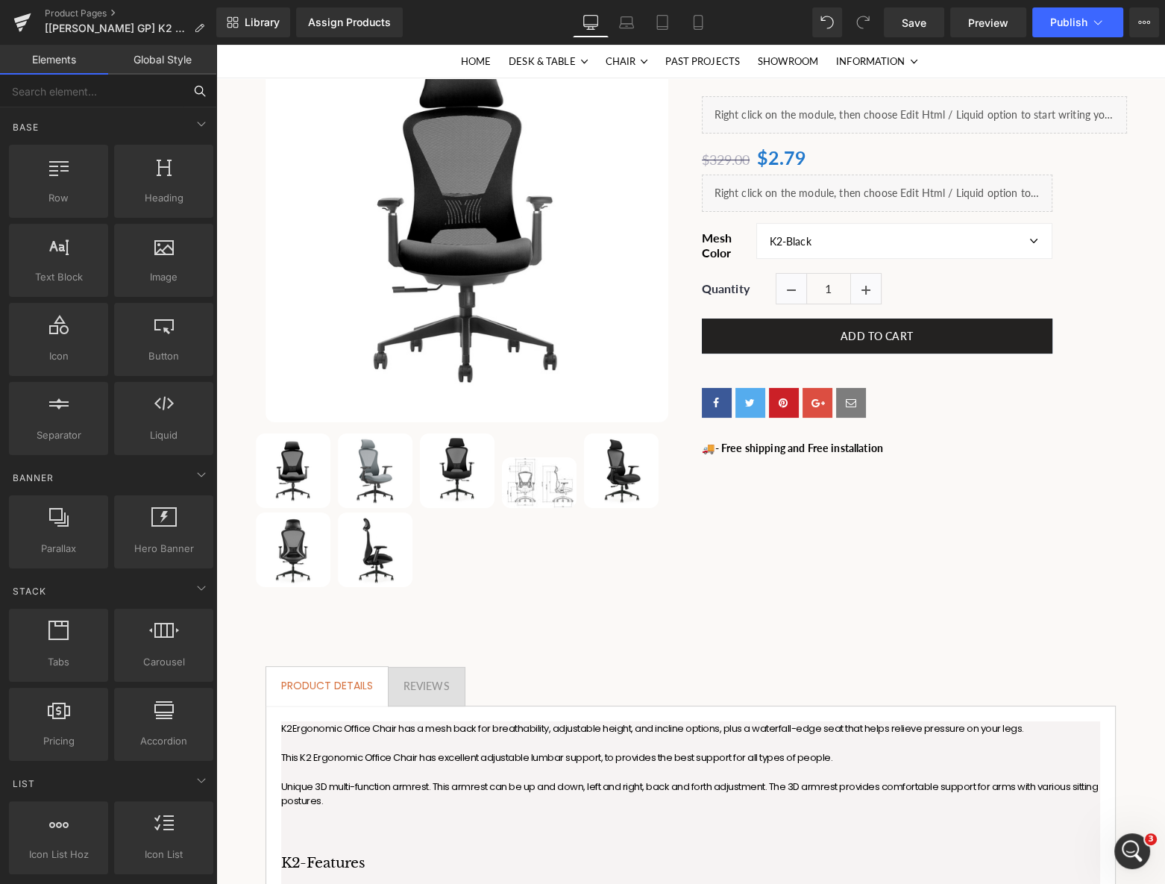
click at [143, 100] on input "text" at bounding box center [91, 91] width 183 height 33
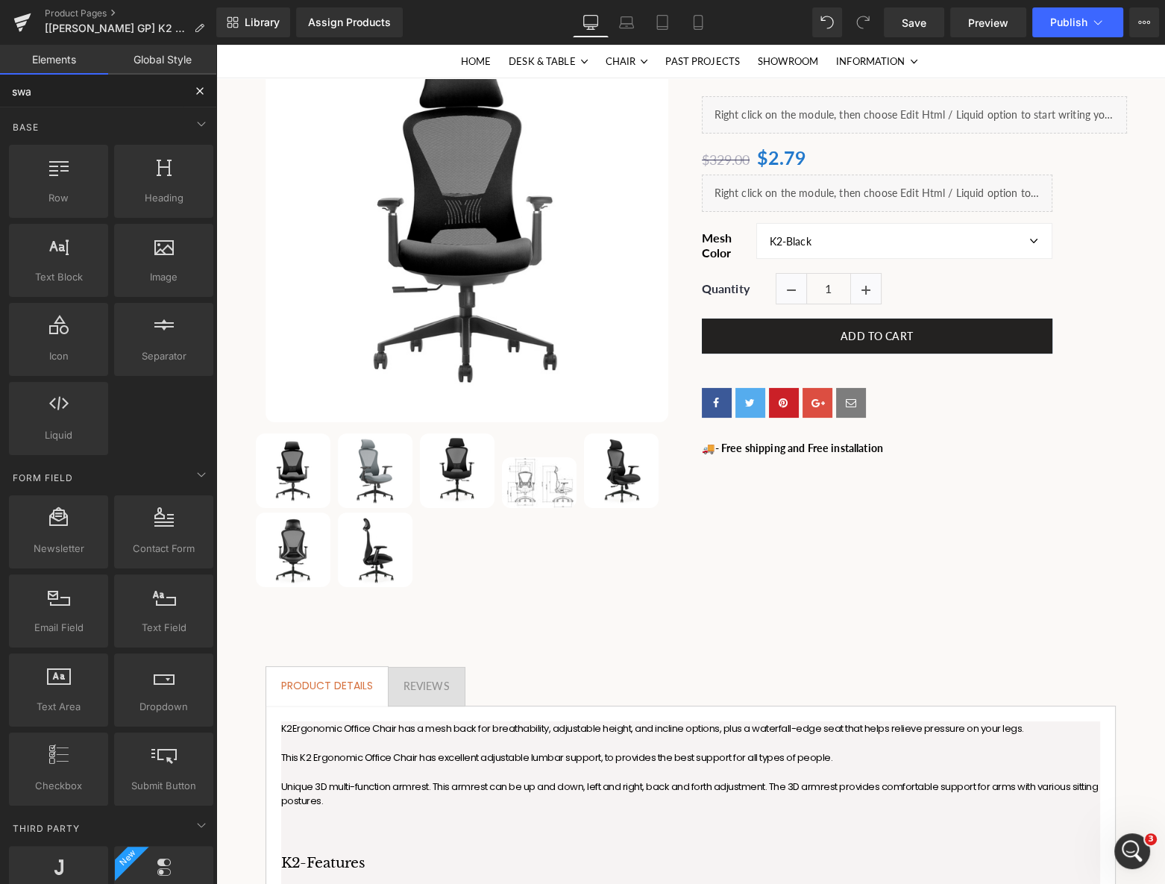
type input "swat"
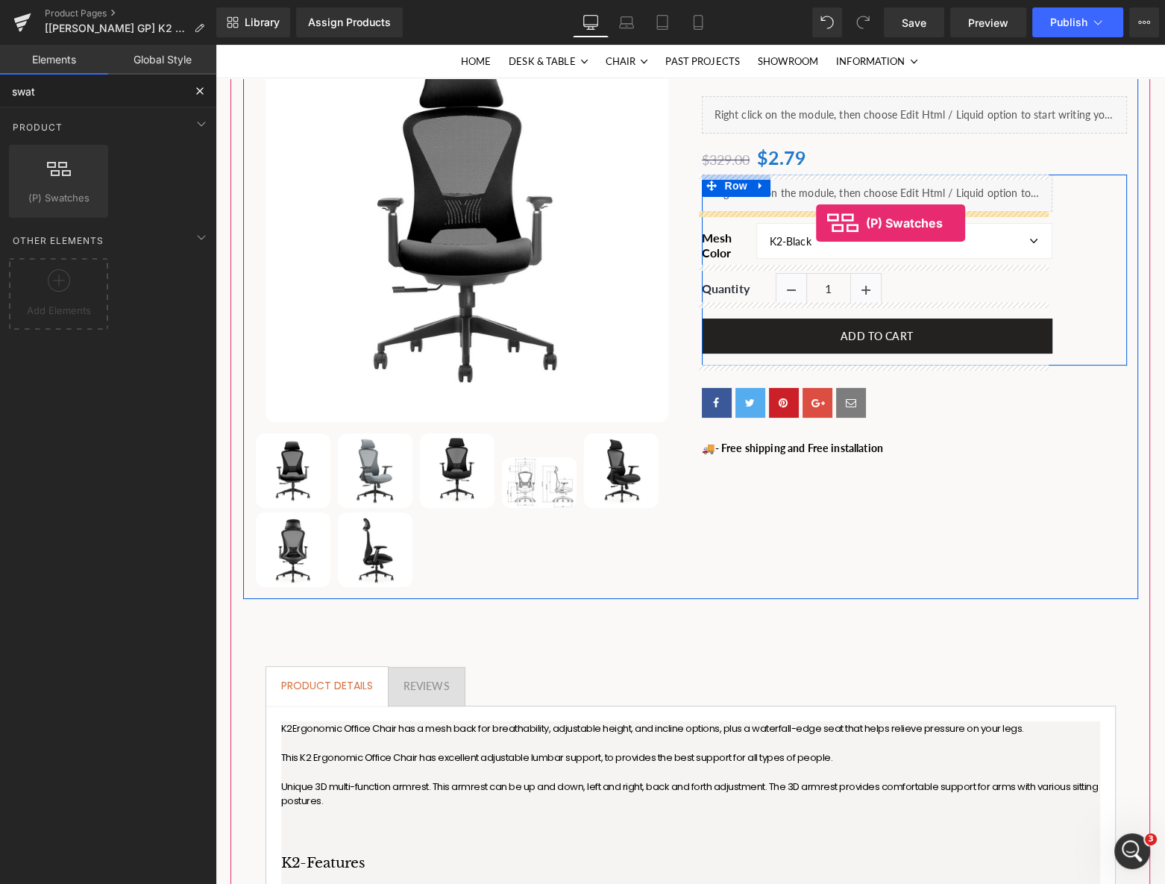
drag, startPoint x: 632, startPoint y: 230, endPoint x: 816, endPoint y: 223, distance: 183.6
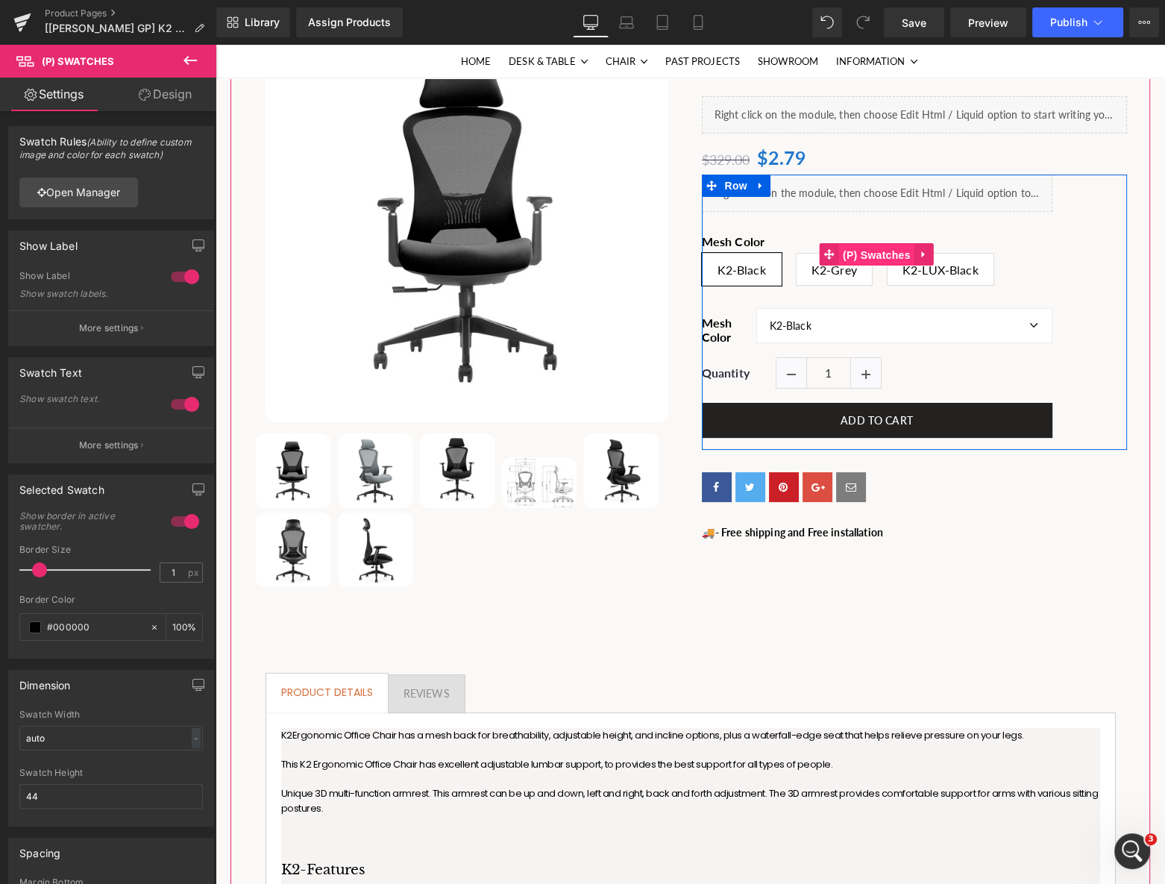
click at [864, 259] on span "(P) Swatches" at bounding box center [876, 255] width 75 height 22
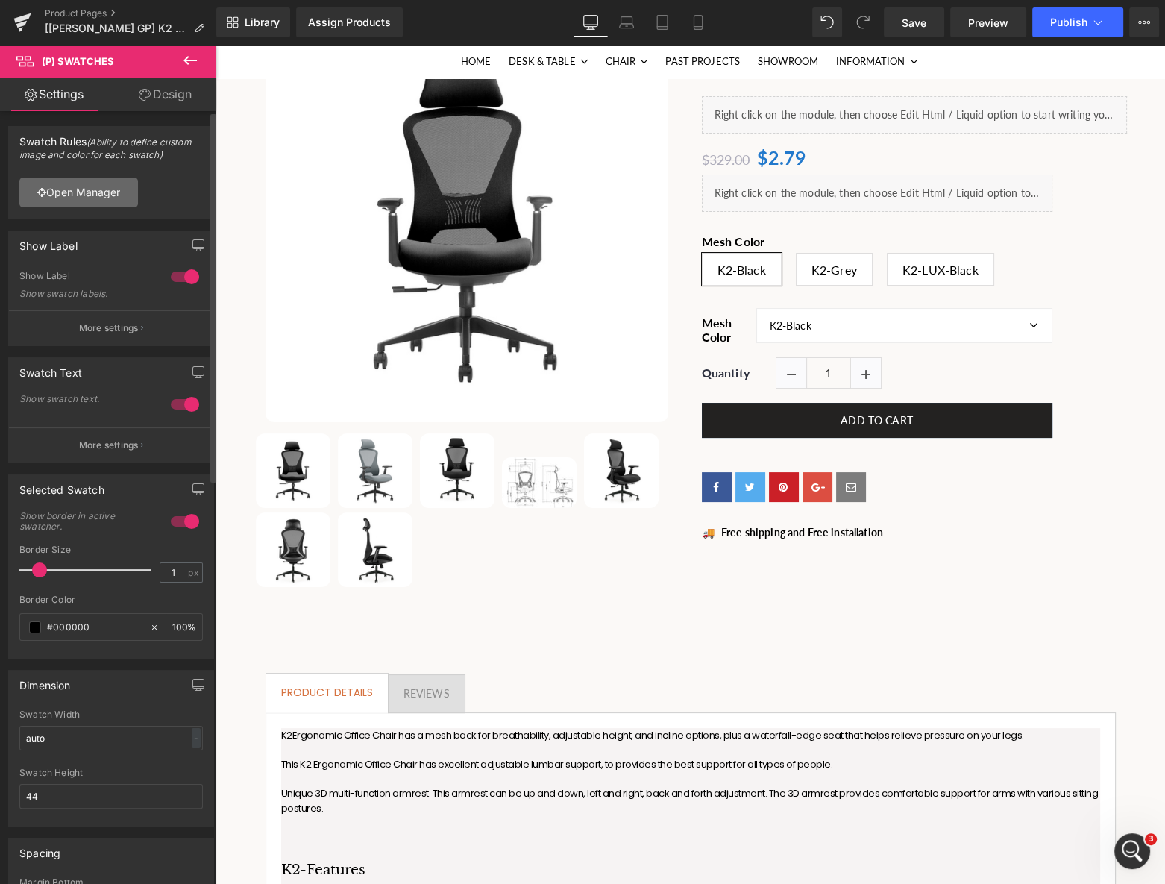
click at [104, 194] on link "Open Manager" at bounding box center [78, 193] width 119 height 30
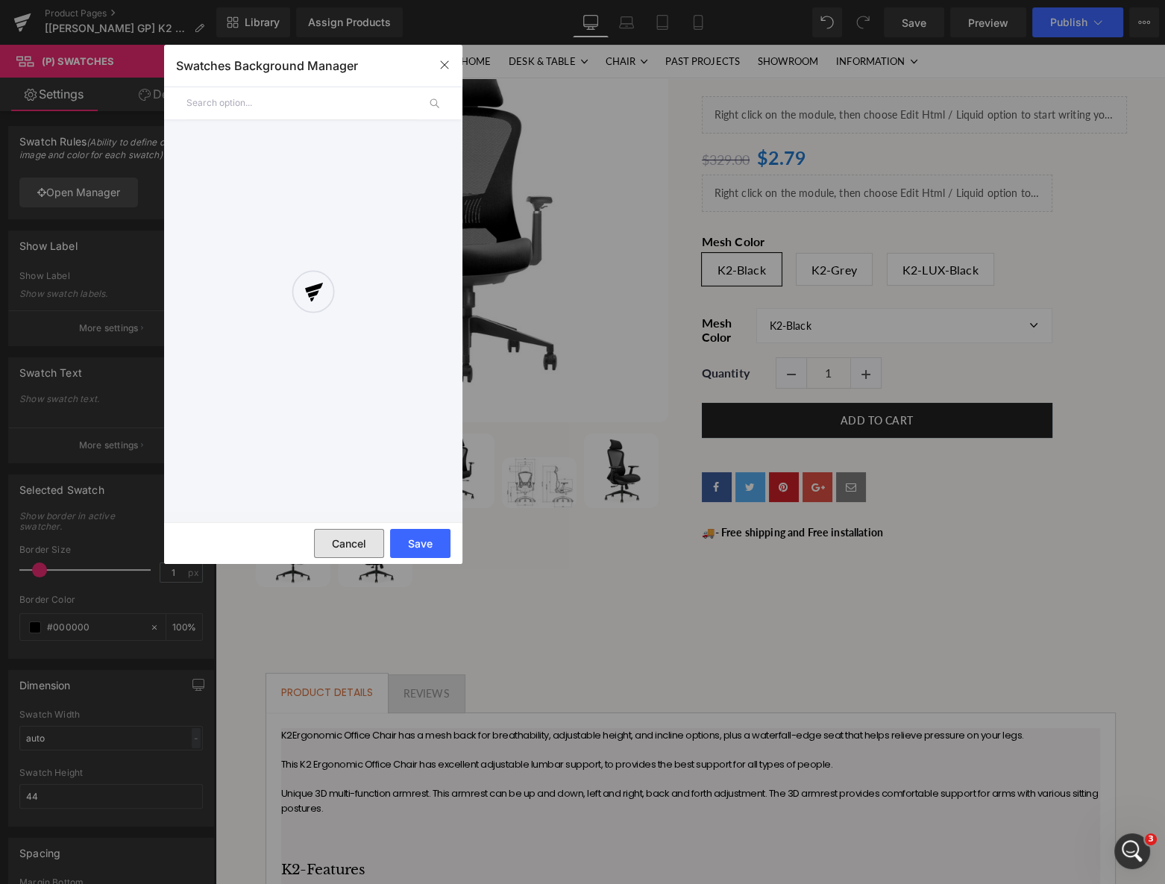
click at [356, 536] on button "Cancel" at bounding box center [349, 543] width 70 height 29
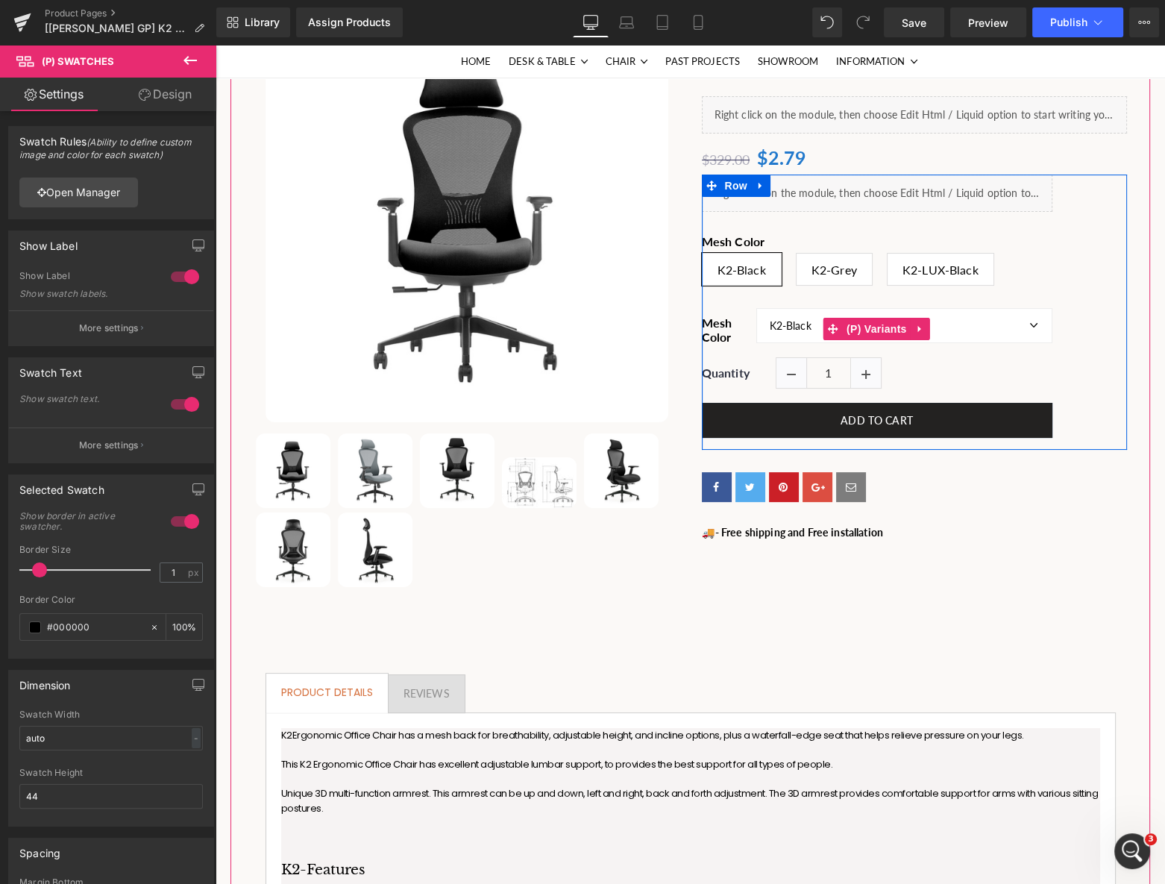
drag, startPoint x: 866, startPoint y: 330, endPoint x: 535, endPoint y: 477, distance: 362.3
click at [866, 330] on span "(P) Variants" at bounding box center [877, 329] width 68 height 22
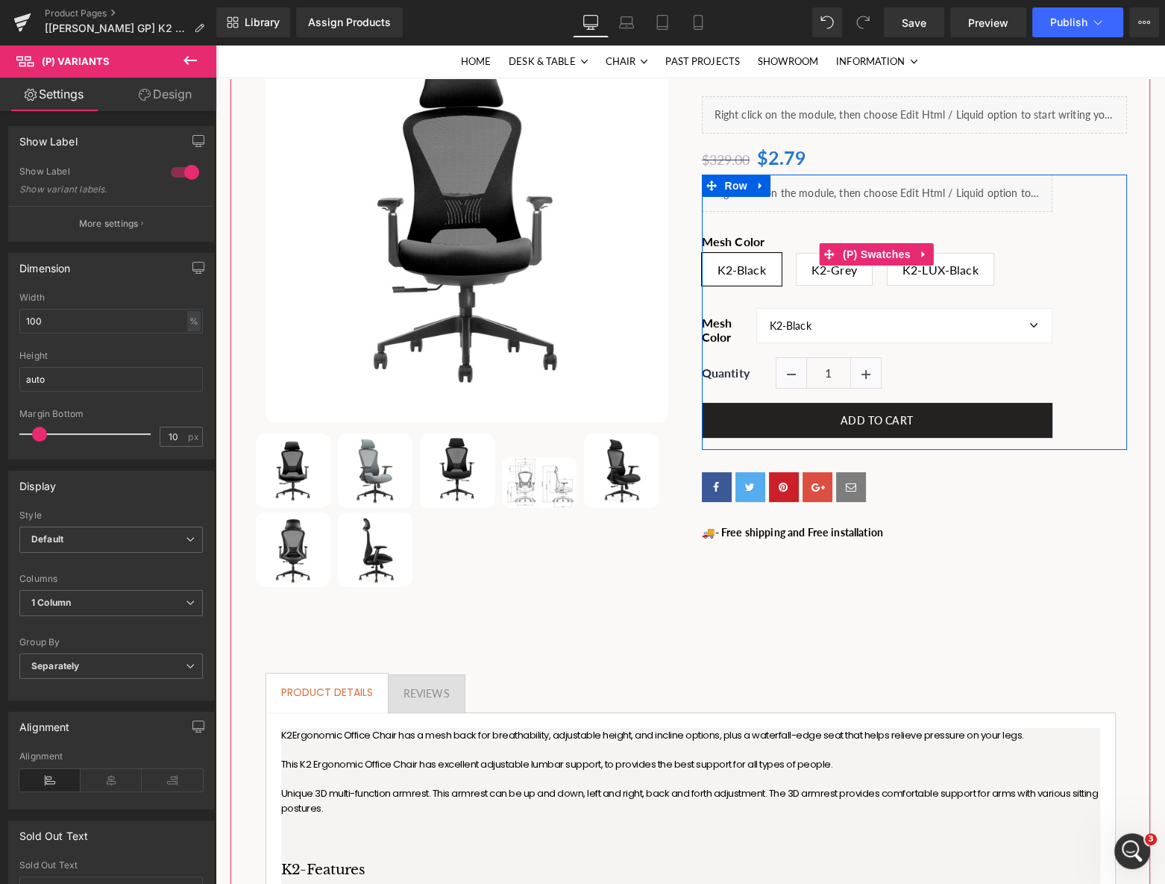
click at [858, 257] on span "(P) Swatches" at bounding box center [876, 254] width 75 height 22
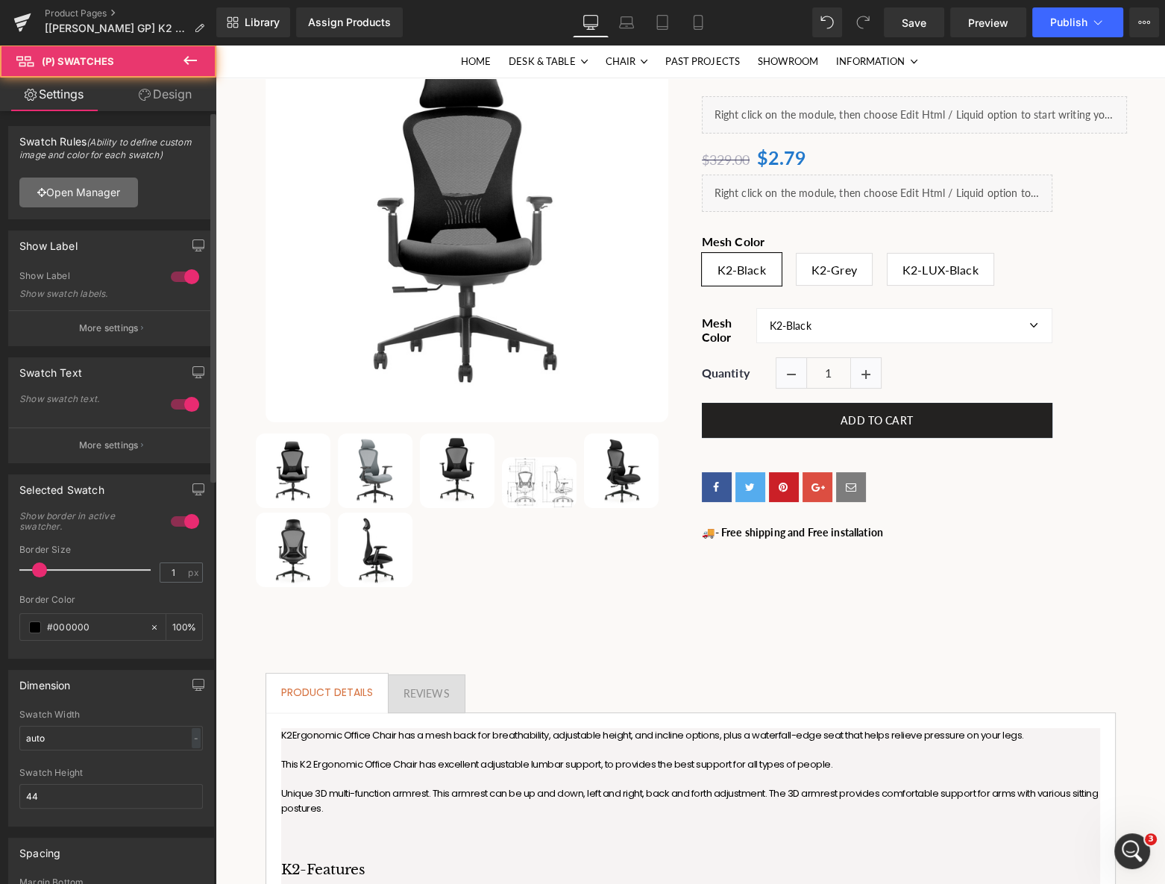
click at [116, 194] on link "Open Manager" at bounding box center [78, 193] width 119 height 30
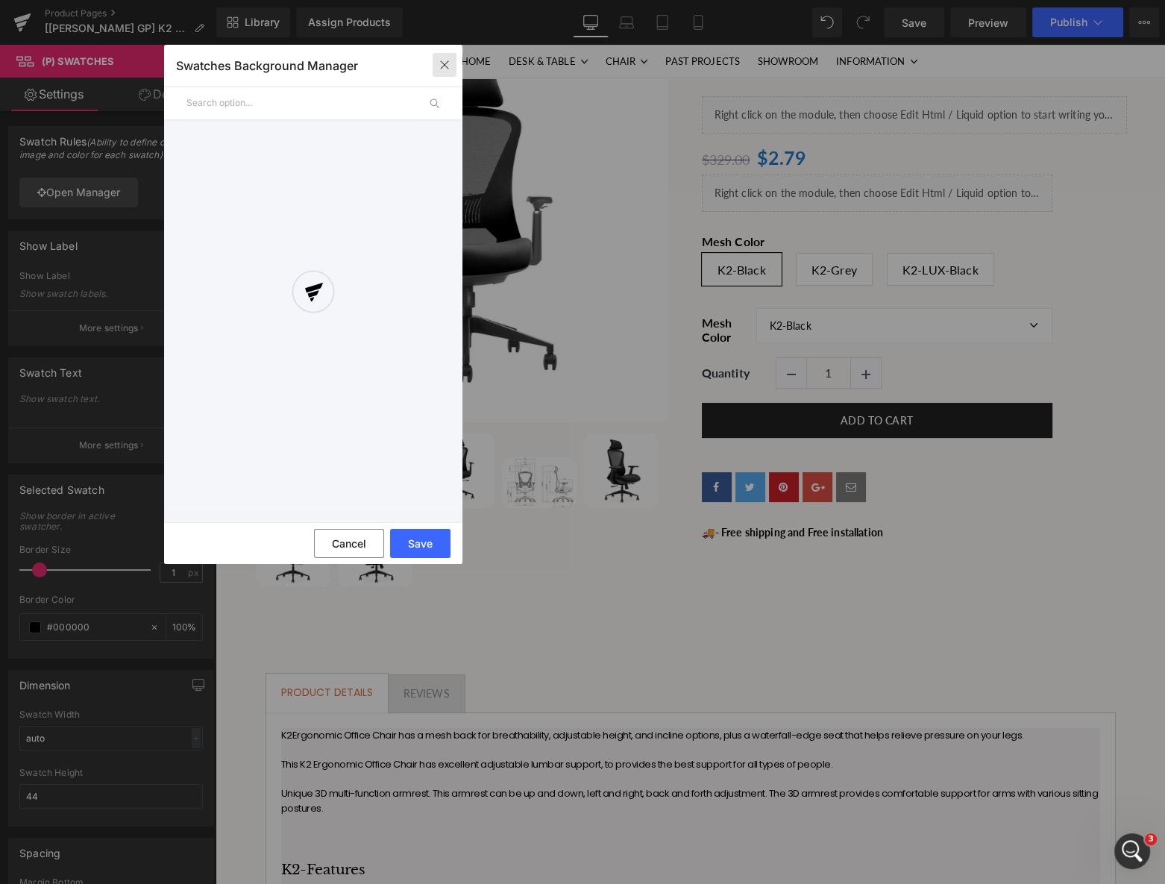
click at [442, 65] on icon "button" at bounding box center [445, 65] width 12 height 12
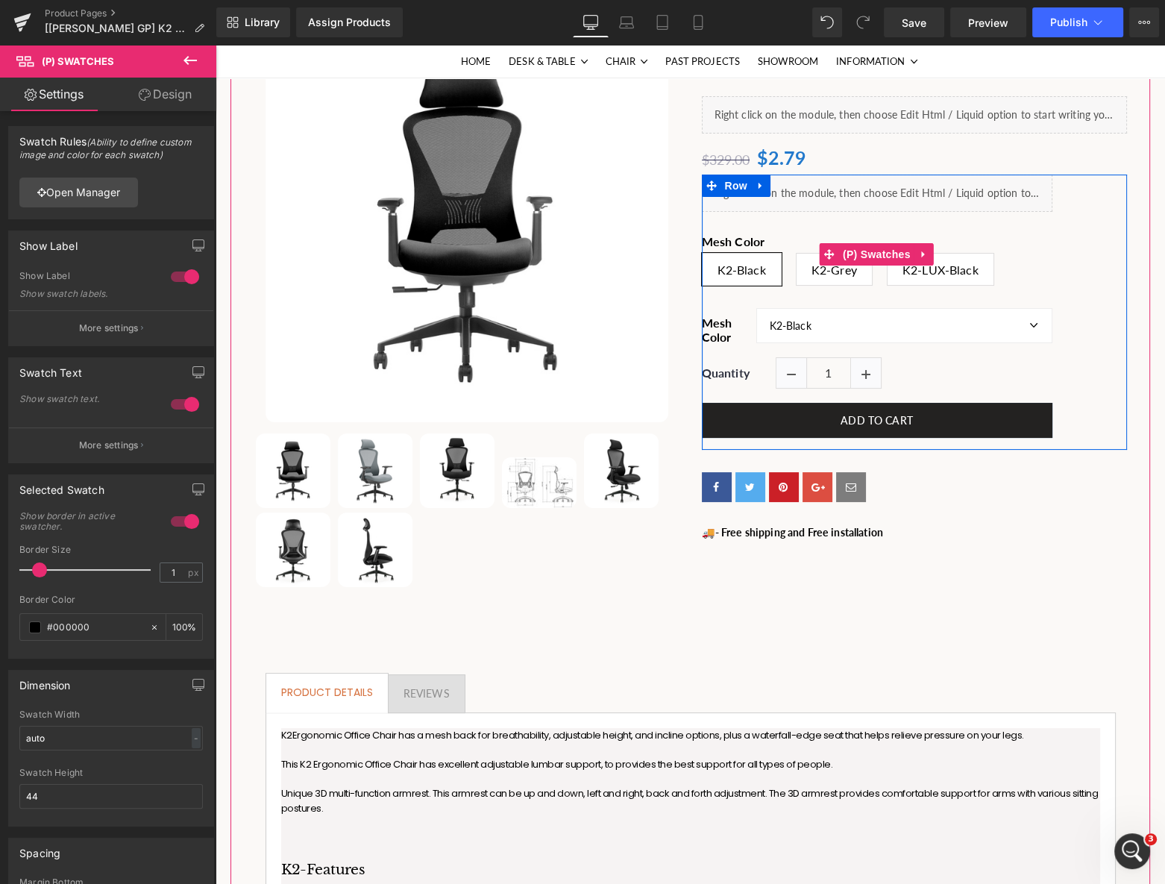
drag, startPoint x: 861, startPoint y: 260, endPoint x: 362, endPoint y: 407, distance: 520.2
click at [861, 260] on span "(P) Swatches" at bounding box center [876, 254] width 75 height 22
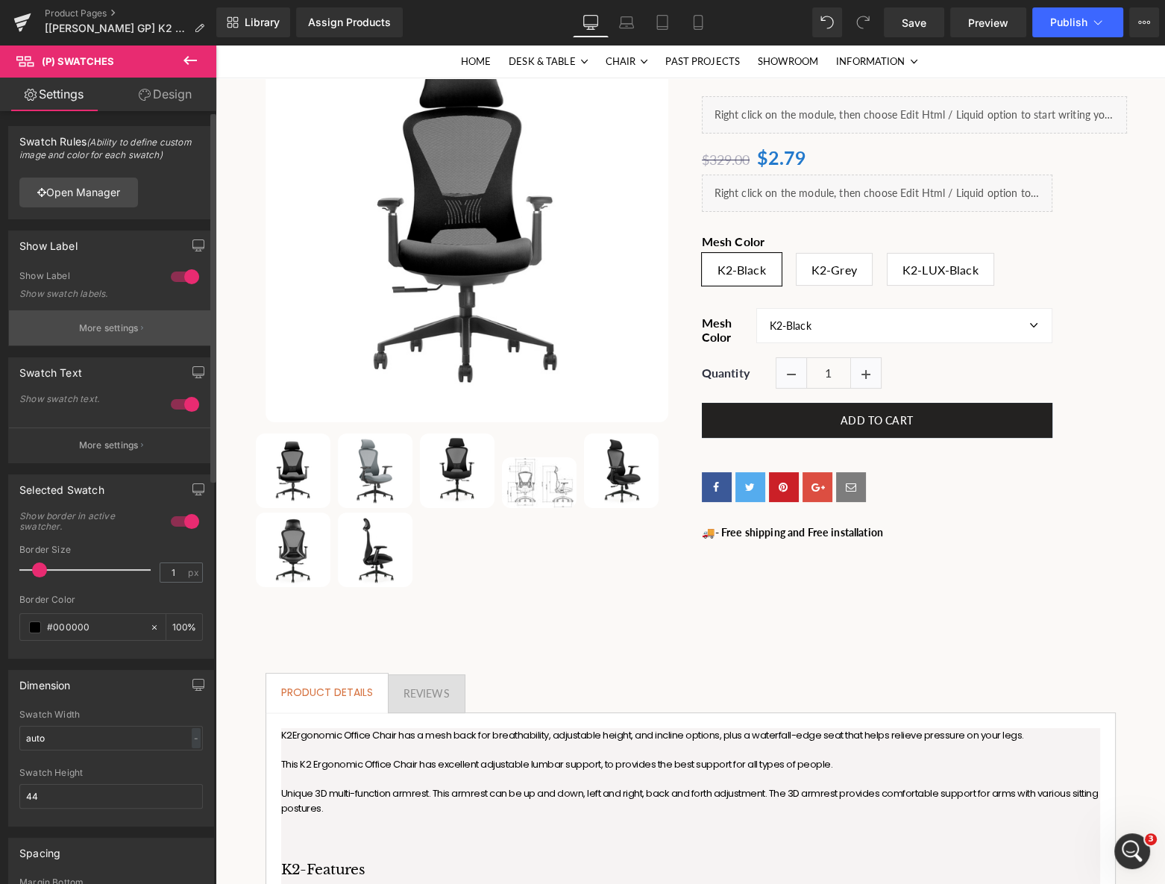
click at [112, 321] on p "More settings" at bounding box center [109, 327] width 60 height 13
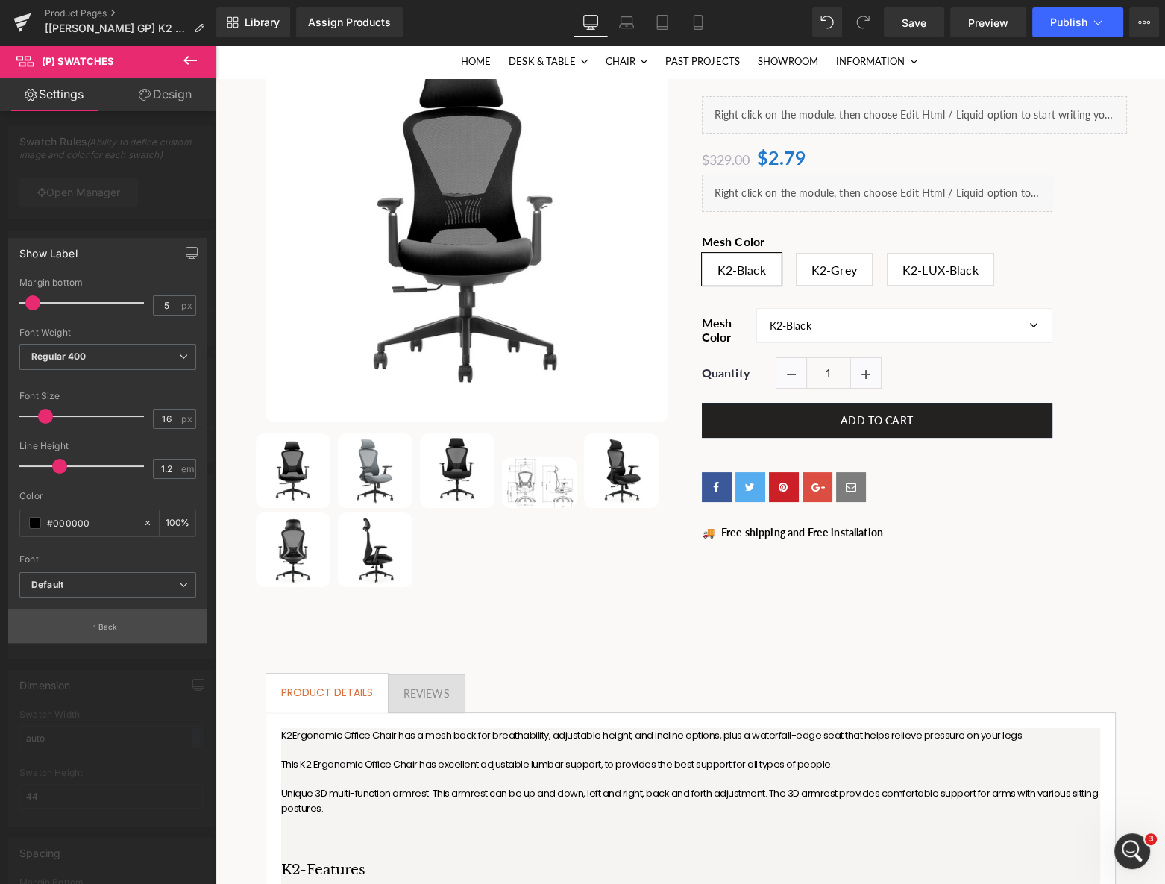
click at [89, 623] on button "Back" at bounding box center [107, 626] width 199 height 34
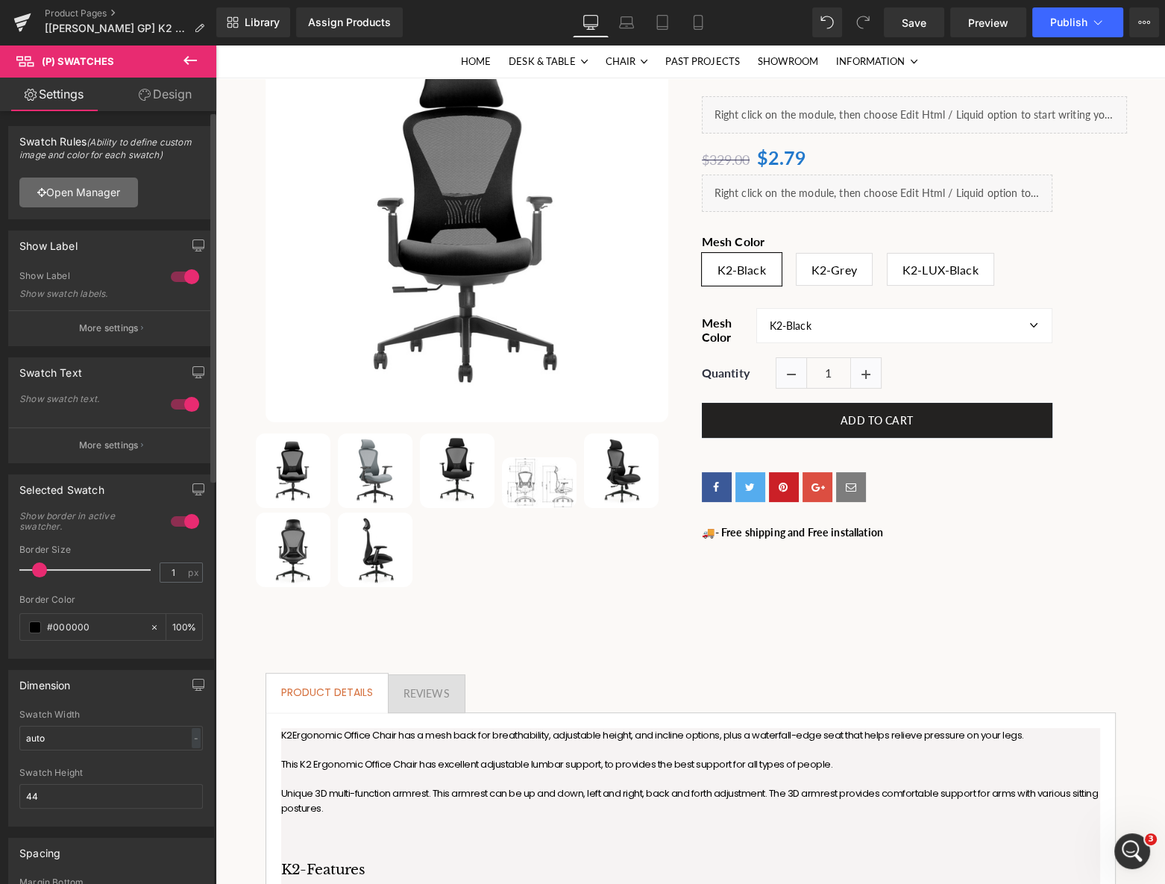
click at [97, 188] on link "Open Manager" at bounding box center [78, 193] width 119 height 30
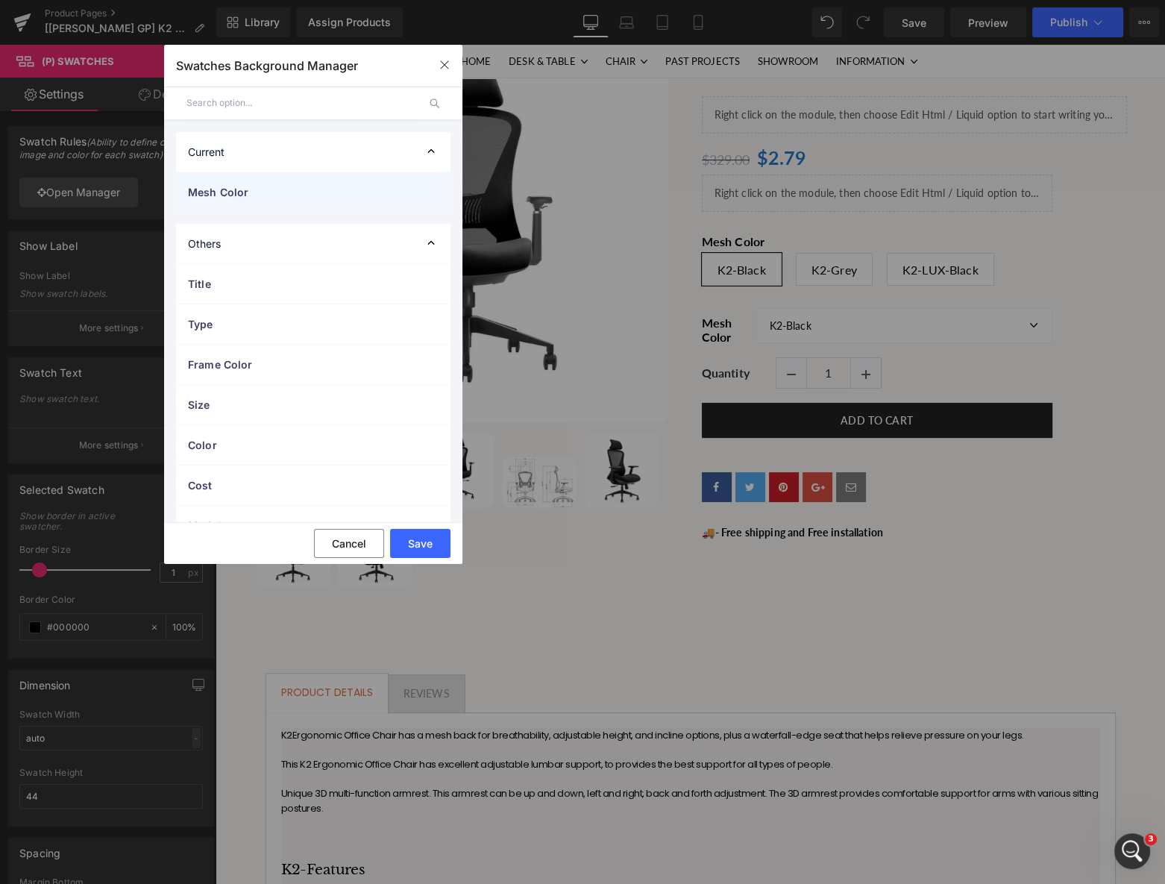
click at [290, 195] on span "Mesh Color" at bounding box center [298, 192] width 221 height 16
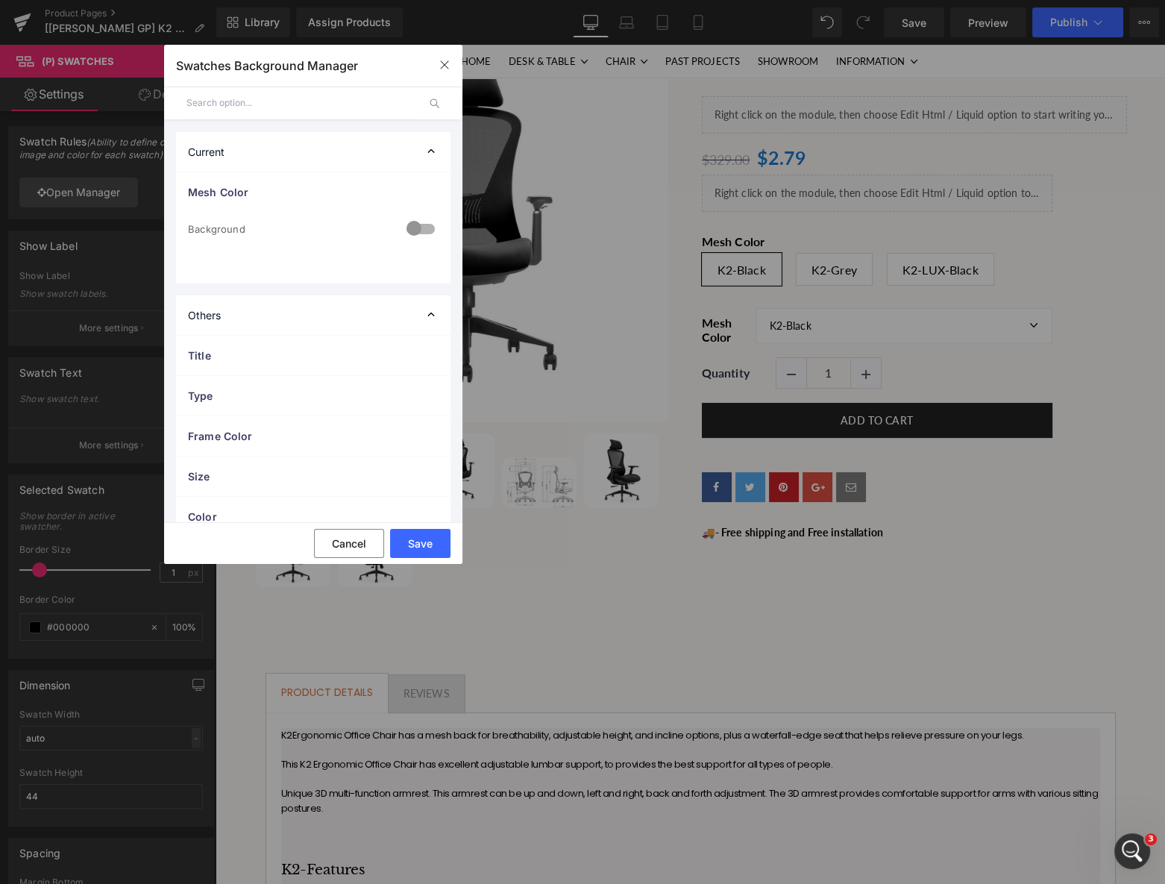
click at [409, 226] on div at bounding box center [421, 230] width 36 height 29
click at [296, 314] on span "Image" at bounding box center [313, 316] width 251 height 29
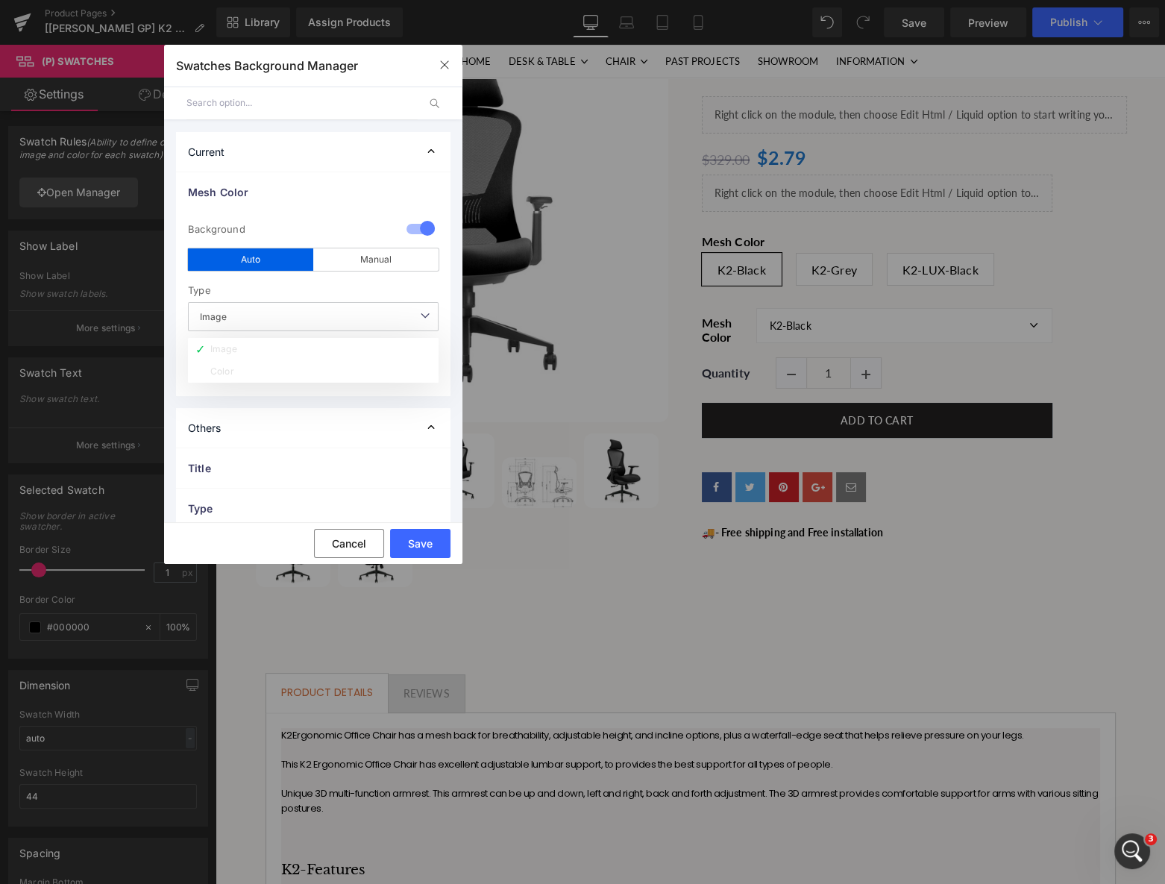
click at [296, 314] on span "Image" at bounding box center [313, 316] width 251 height 29
click at [404, 232] on div at bounding box center [421, 230] width 36 height 29
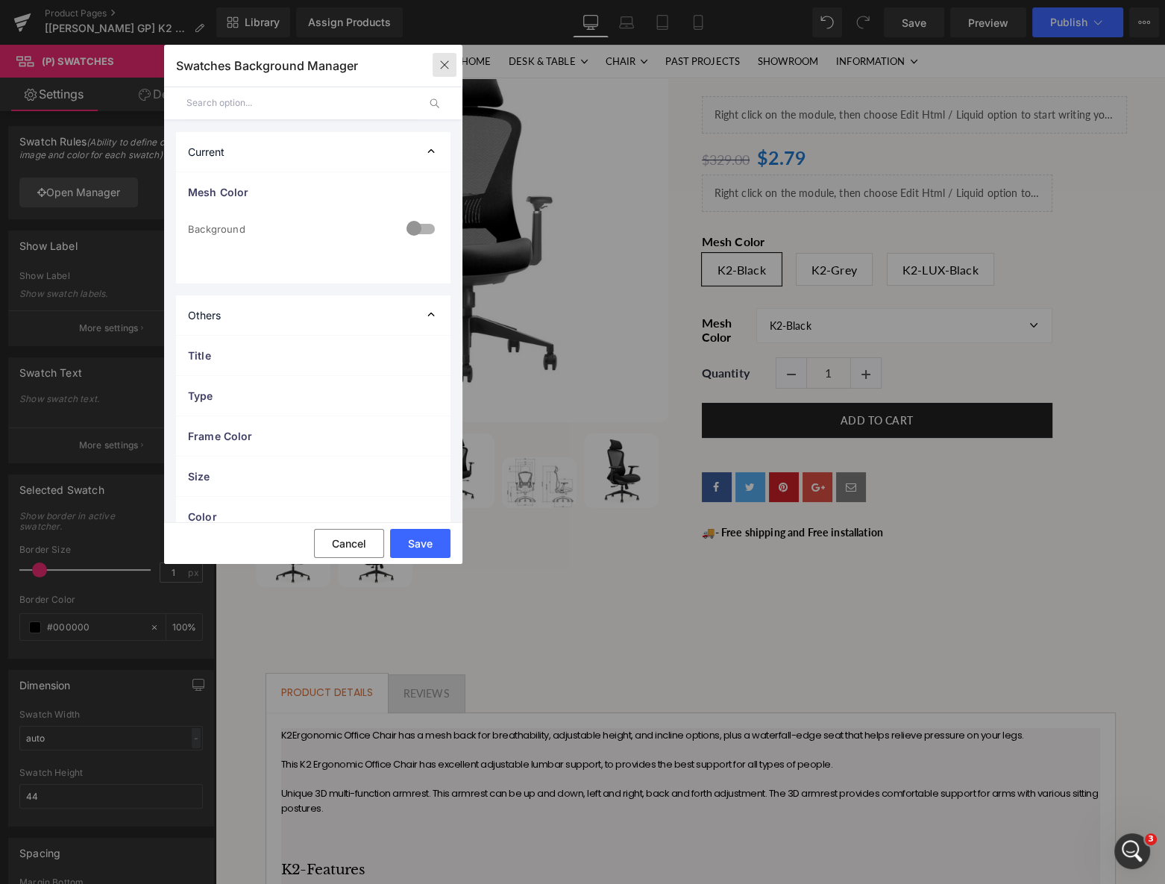
drag, startPoint x: 447, startPoint y: 66, endPoint x: 313, endPoint y: 172, distance: 170.9
click at [447, 66] on icon "button" at bounding box center [445, 65] width 12 height 12
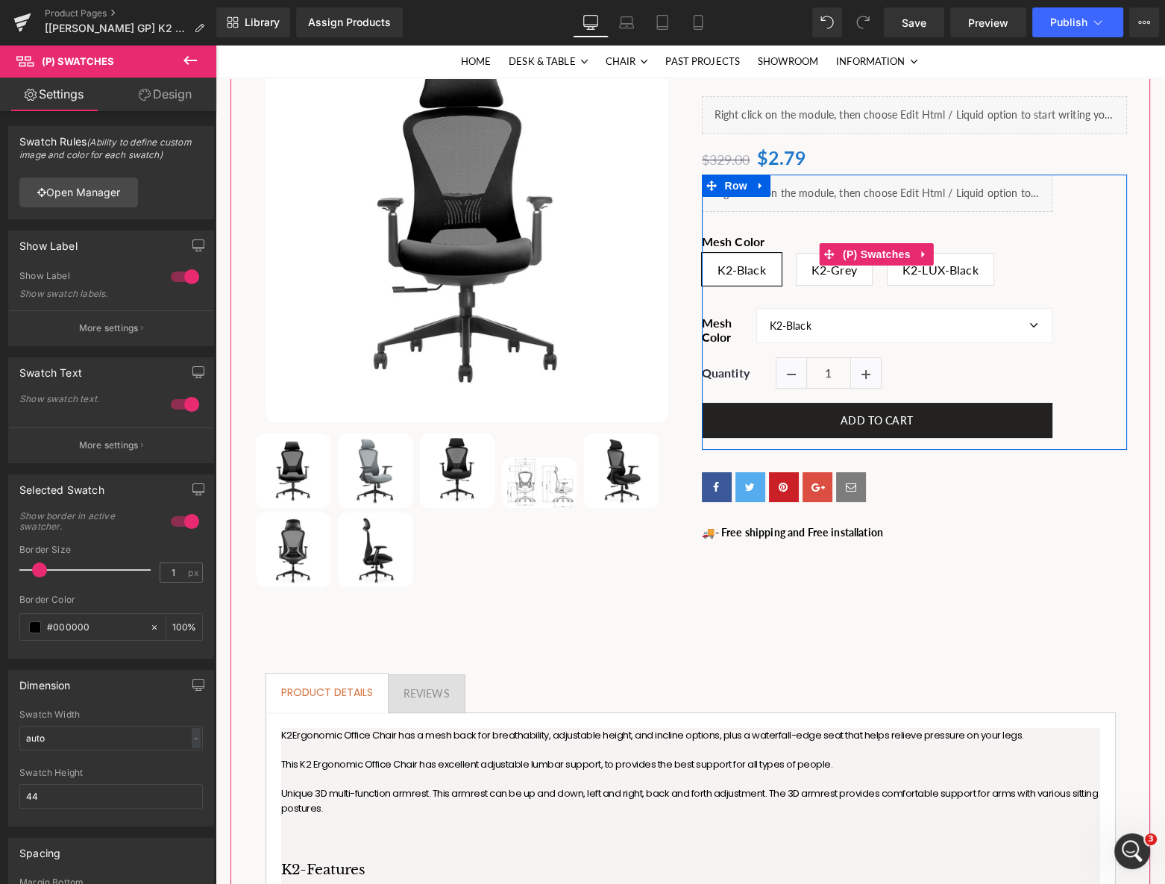
click at [921, 253] on icon at bounding box center [922, 254] width 3 height 7
click at [930, 257] on icon at bounding box center [934, 254] width 10 height 10
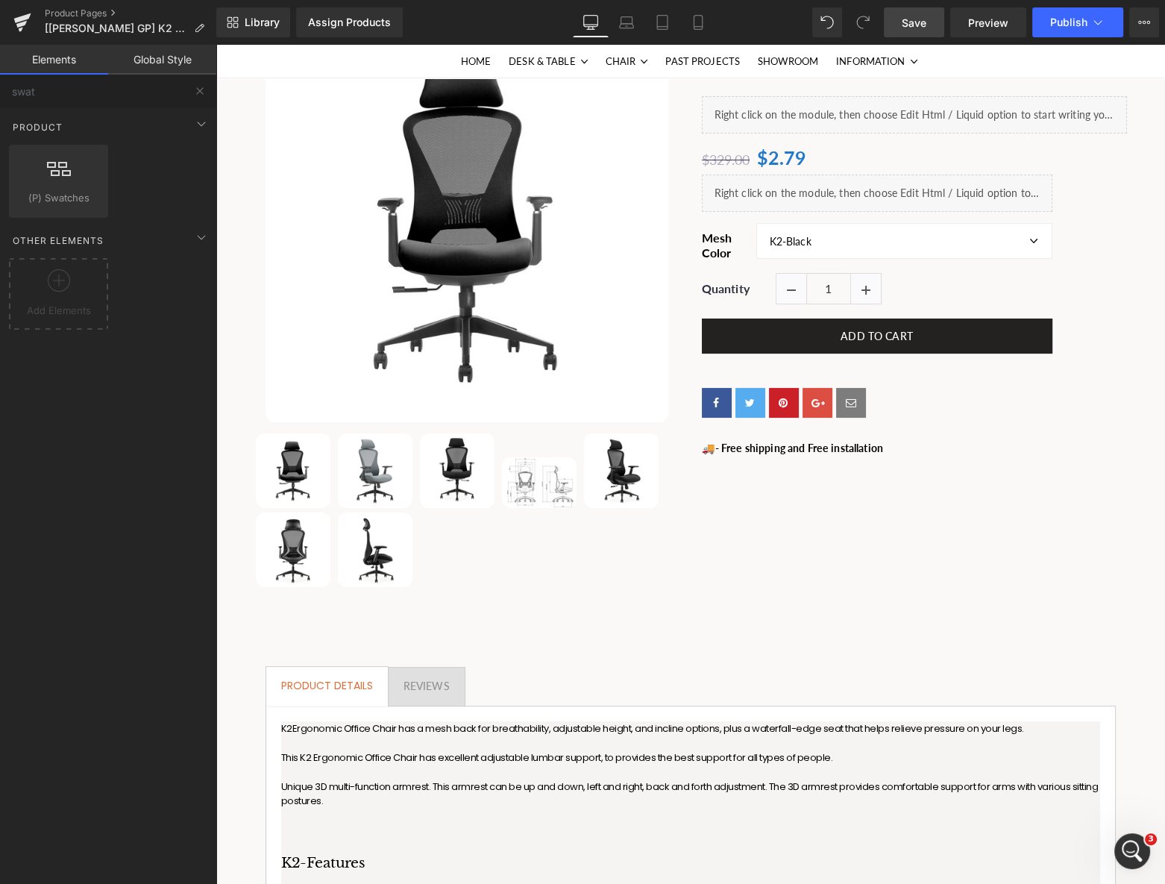
click at [921, 22] on span "Save" at bounding box center [914, 23] width 25 height 16
